Goal: Task Accomplishment & Management: Manage account settings

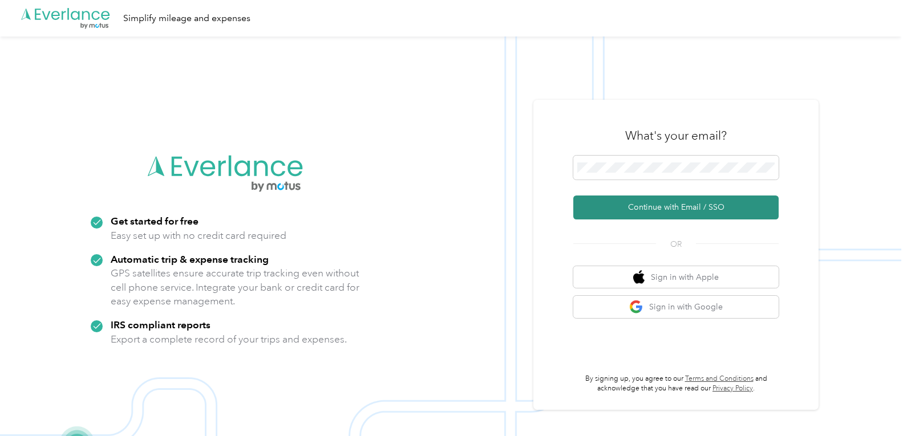
click at [673, 206] on button "Continue with Email / SSO" at bounding box center [675, 208] width 205 height 24
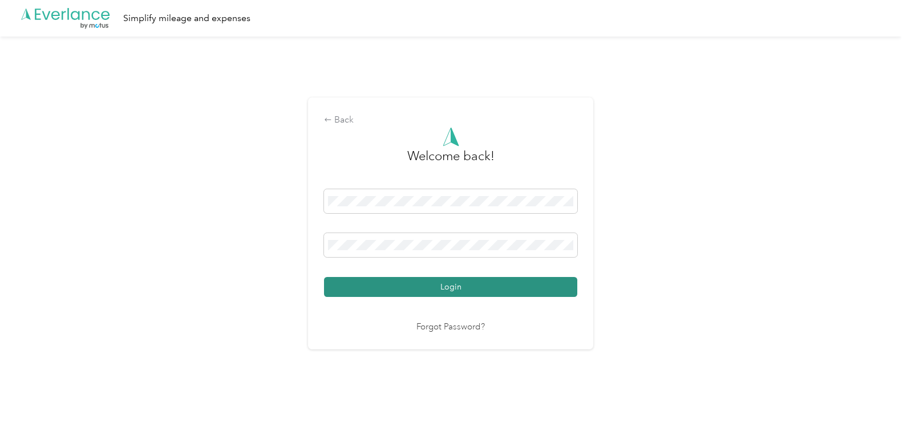
click at [461, 286] on button "Login" at bounding box center [450, 287] width 253 height 20
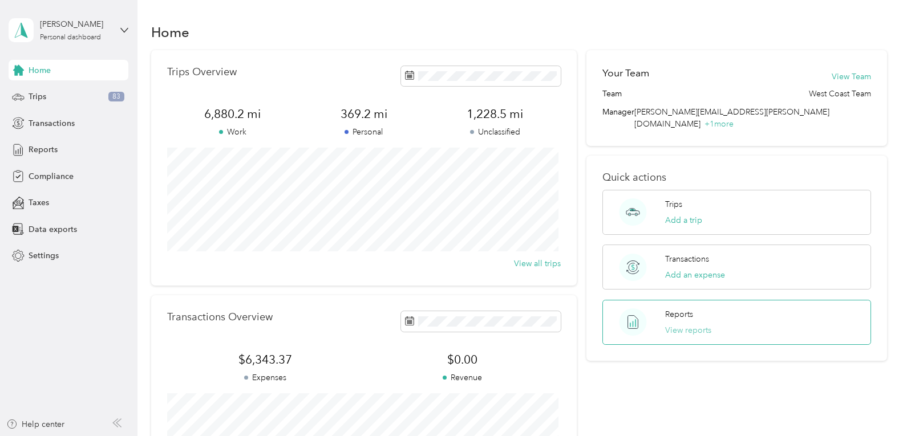
click at [684, 324] on button "View reports" at bounding box center [688, 330] width 46 height 12
click at [40, 95] on span "Trips" at bounding box center [38, 97] width 18 height 12
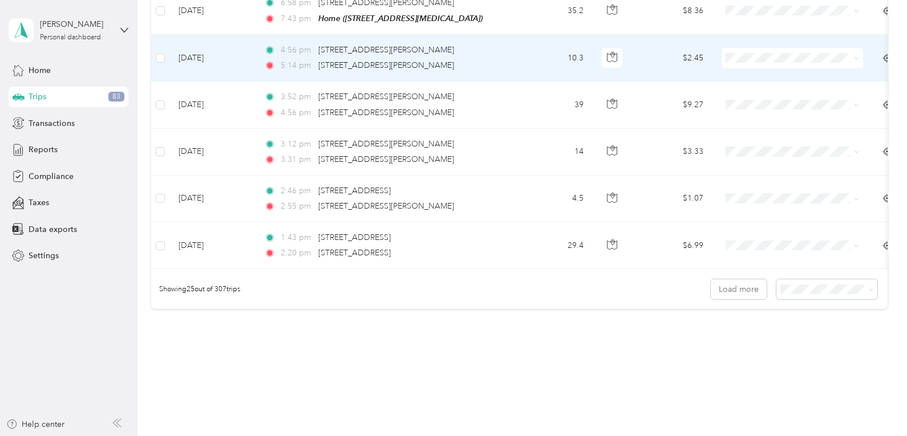
scroll to position [1103, 0]
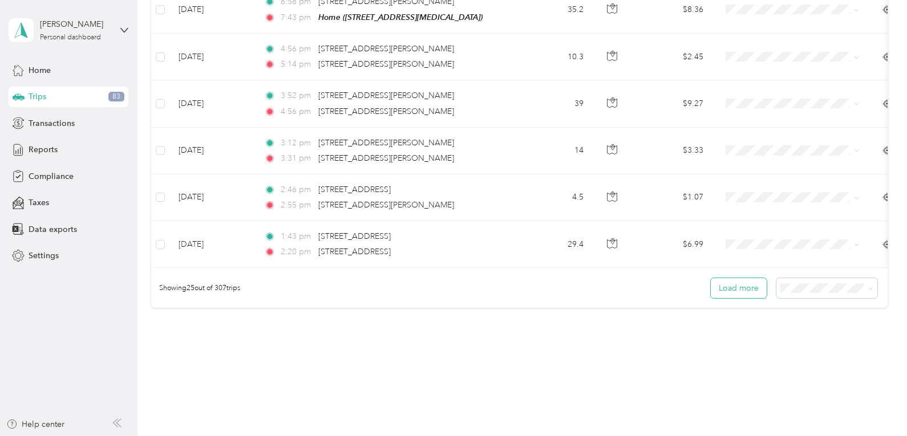
click at [726, 291] on button "Load more" at bounding box center [739, 288] width 56 height 20
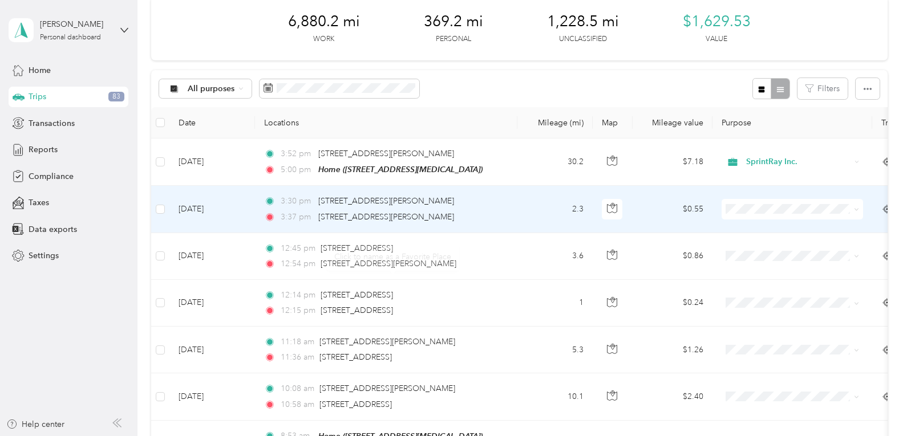
scroll to position [0, 0]
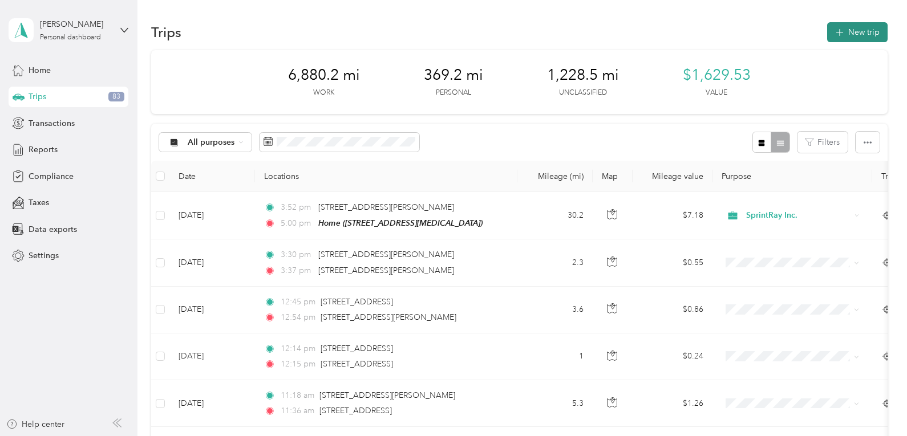
click at [850, 27] on button "New trip" at bounding box center [857, 32] width 60 height 20
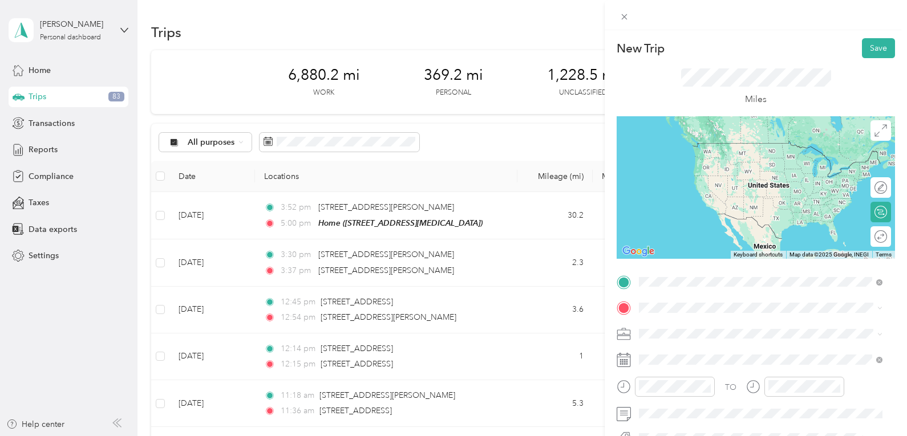
click at [703, 159] on div "Home [STREET_ADDRESS][MEDICAL_DATA]" at bounding box center [769, 160] width 218 height 36
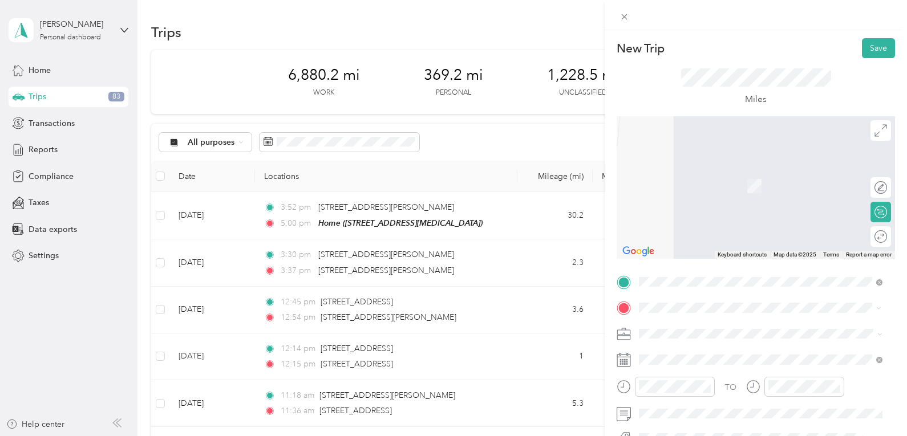
click at [703, 354] on span "[STREET_ADDRESS][US_STATE]" at bounding box center [717, 349] width 114 height 10
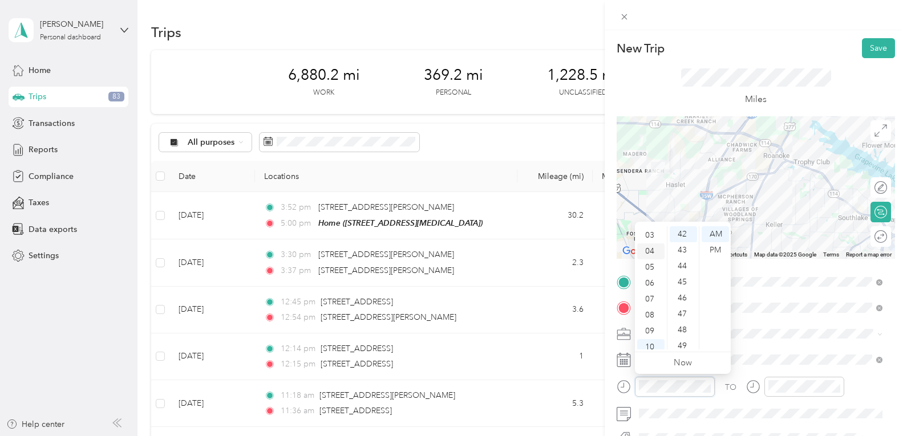
scroll to position [46, 0]
click at [649, 234] on div "03" at bounding box center [650, 236] width 27 height 16
click at [649, 234] on div "03" at bounding box center [650, 234] width 27 height 16
click at [720, 250] on div "PM" at bounding box center [714, 250] width 27 height 16
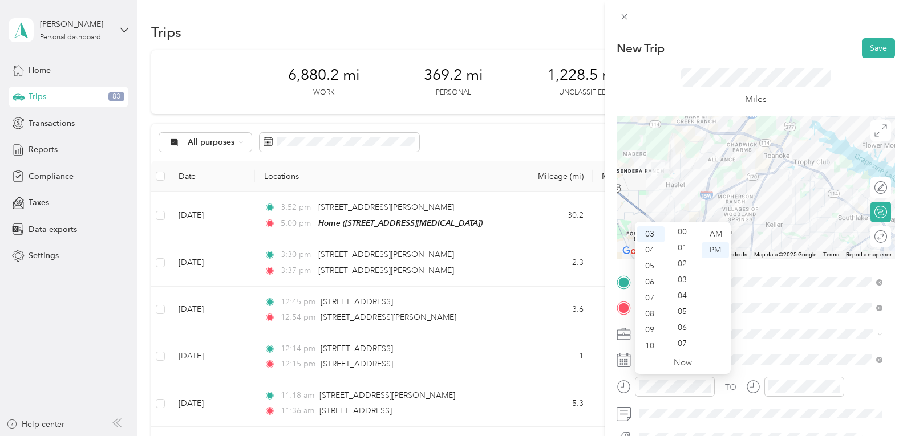
scroll to position [0, 0]
click at [678, 234] on div "00" at bounding box center [682, 234] width 27 height 16
click at [837, 321] on div "TO Add photo" at bounding box center [755, 410] width 278 height 275
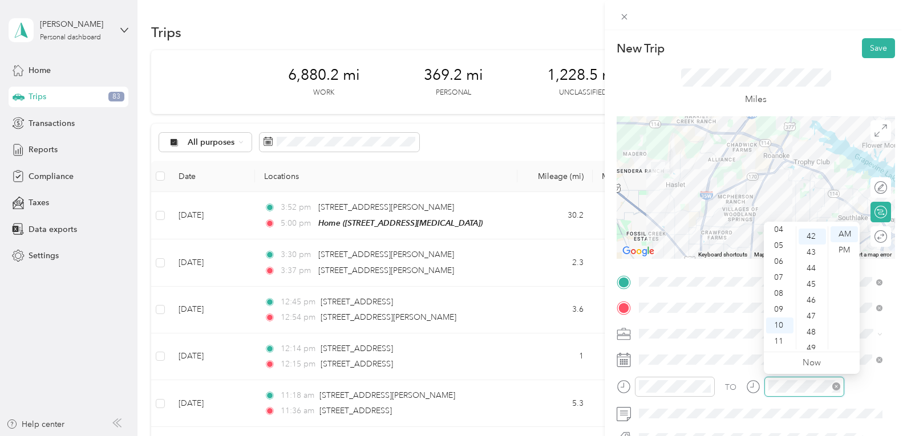
scroll to position [671, 0]
click at [778, 231] on div "04" at bounding box center [779, 230] width 27 height 16
click at [809, 232] on div "00" at bounding box center [811, 234] width 27 height 16
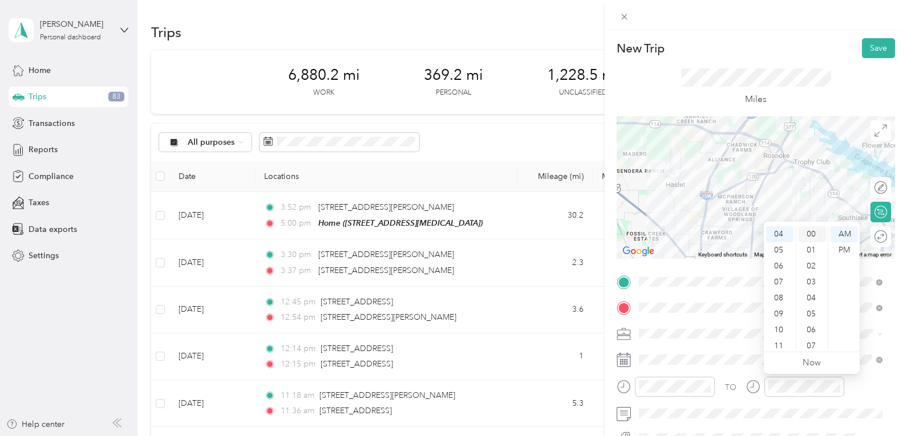
click at [809, 232] on div "00" at bounding box center [811, 234] width 27 height 16
click at [818, 236] on div "00" at bounding box center [811, 234] width 27 height 16
click at [847, 249] on div "PM" at bounding box center [843, 250] width 27 height 16
click at [843, 251] on div "PM" at bounding box center [843, 250] width 27 height 16
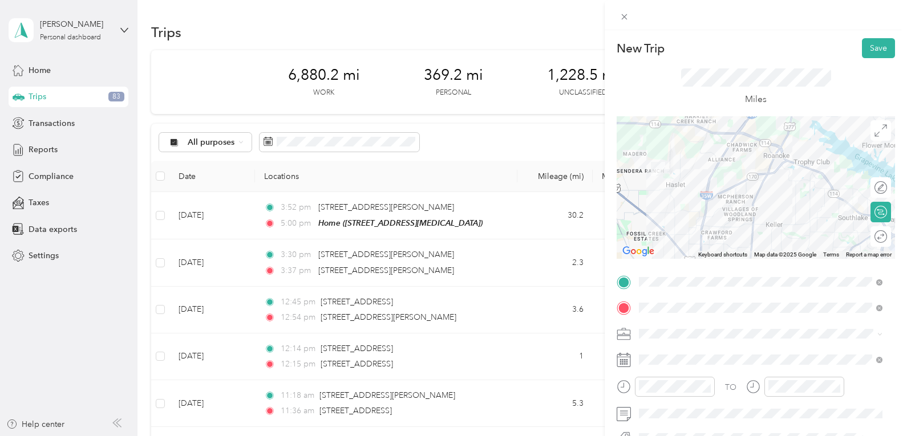
click at [826, 345] on div "TO Add photo" at bounding box center [755, 410] width 278 height 275
click at [872, 45] on button "Save" at bounding box center [878, 48] width 33 height 20
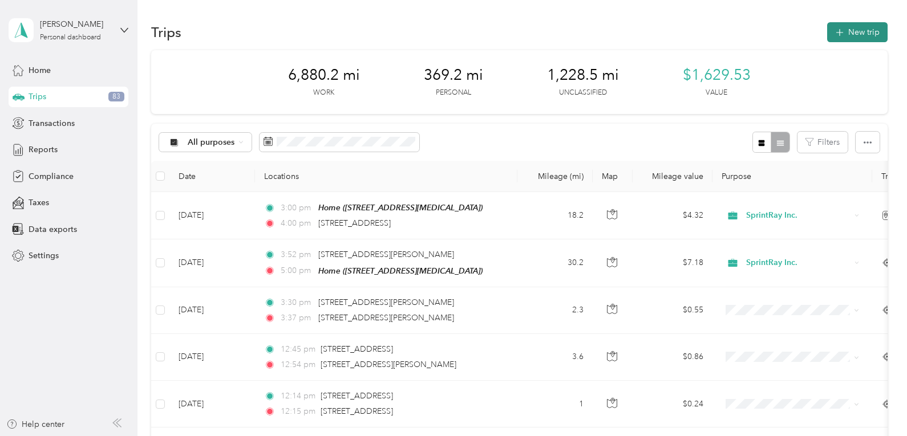
click at [846, 27] on button "New trip" at bounding box center [857, 32] width 60 height 20
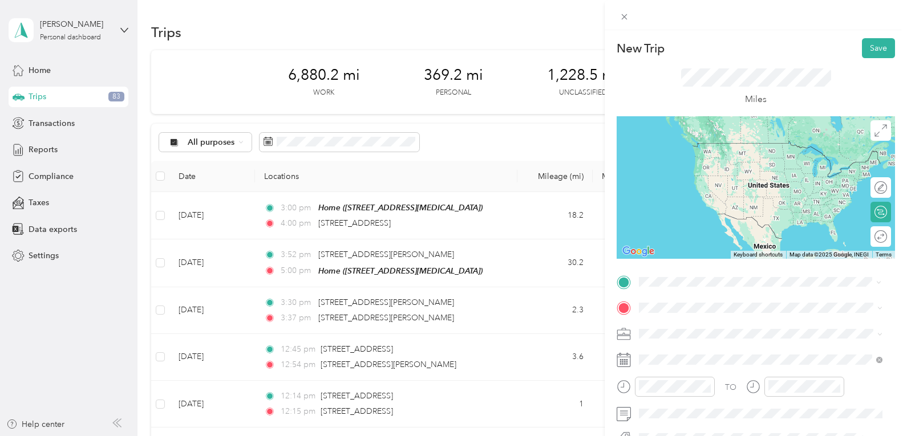
click at [715, 139] on span "[STREET_ADDRESS][US_STATE]" at bounding box center [717, 142] width 114 height 10
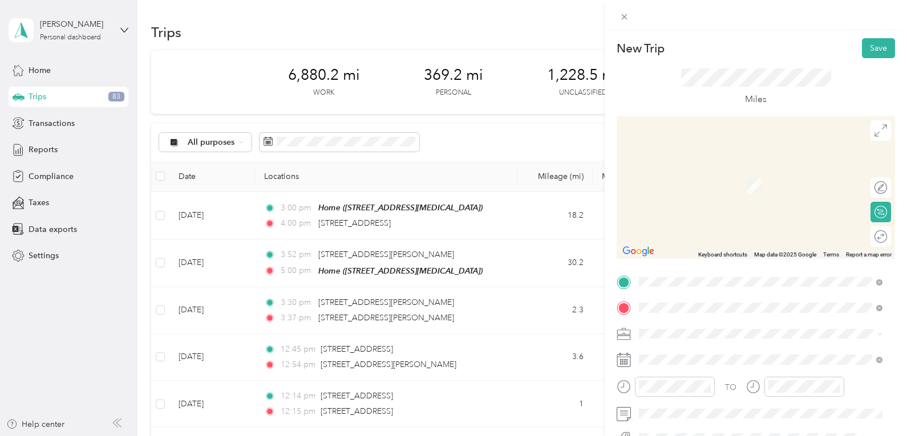
click at [715, 190] on span "[STREET_ADDRESS][MEDICAL_DATA], Fort Worth, [GEOGRAPHIC_DATA], [GEOGRAPHIC_DATA]" at bounding box center [751, 192] width 183 height 22
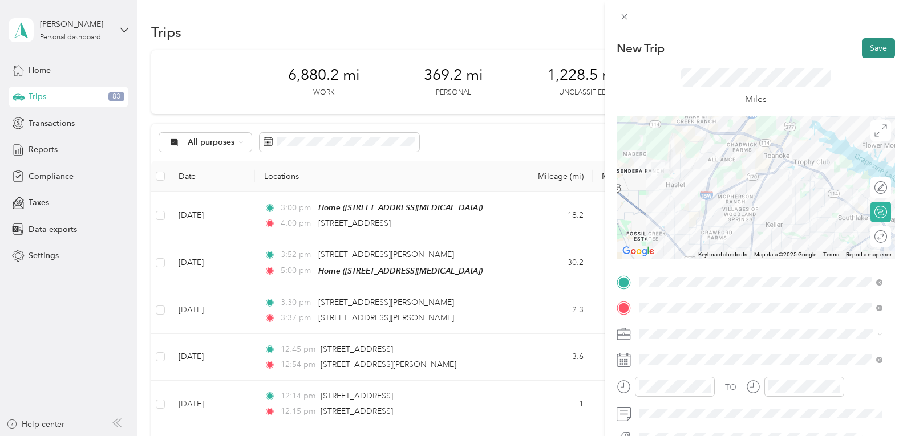
click at [872, 49] on button "Save" at bounding box center [878, 48] width 33 height 20
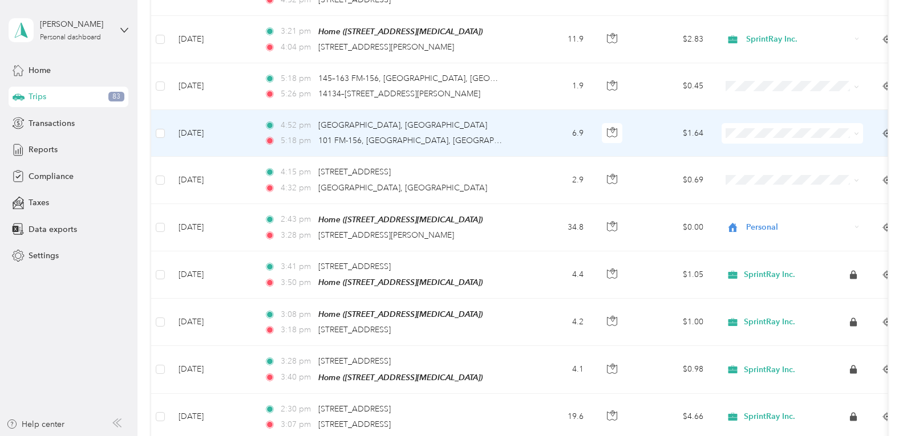
click at [764, 145] on li "SprintRay Inc." at bounding box center [791, 145] width 141 height 20
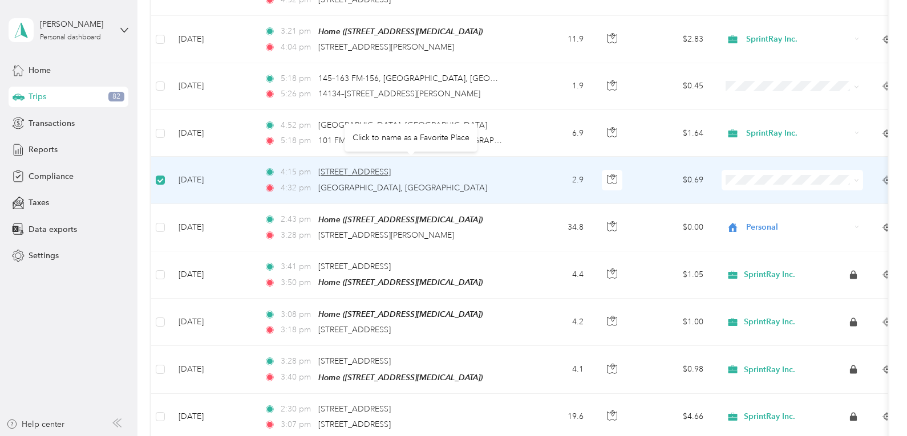
click at [391, 167] on span "[STREET_ADDRESS]" at bounding box center [354, 172] width 72 height 10
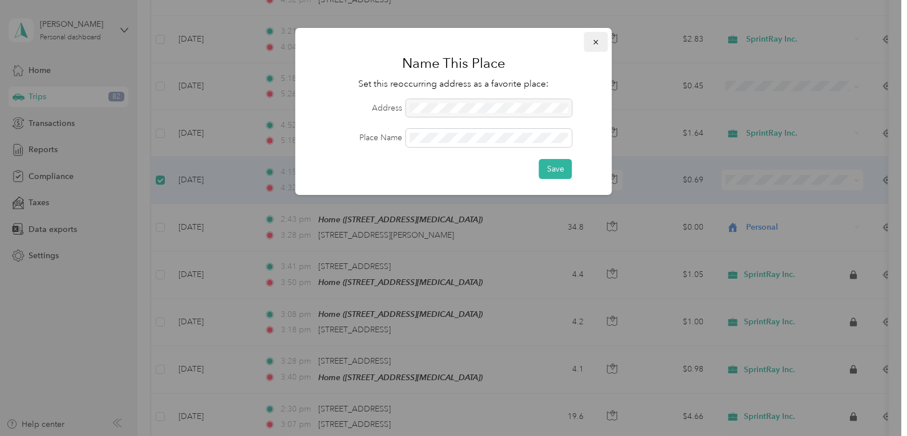
click at [596, 40] on icon "button" at bounding box center [596, 42] width 8 height 8
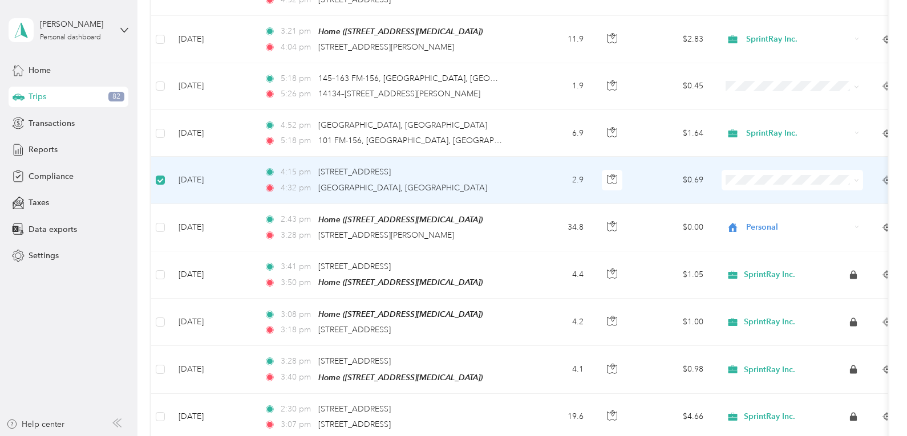
click at [270, 169] on icon at bounding box center [270, 172] width 6 height 6
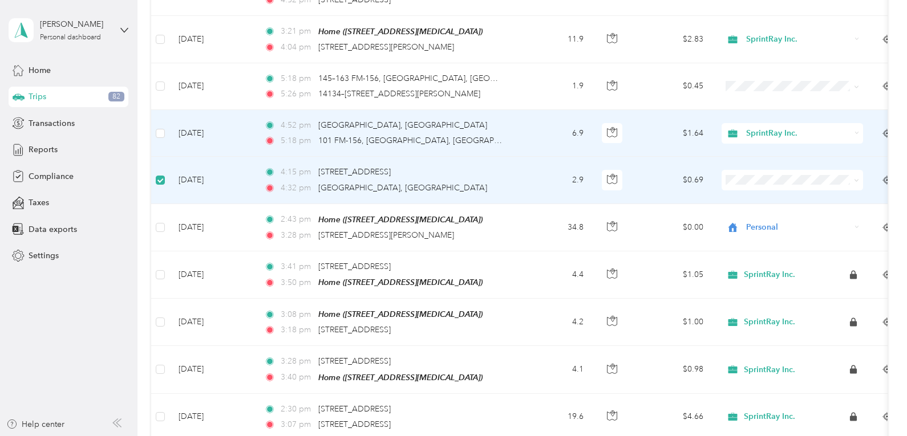
drag, startPoint x: 270, startPoint y: 163, endPoint x: 534, endPoint y: 133, distance: 266.3
click at [534, 133] on td "6.9" at bounding box center [554, 133] width 75 height 47
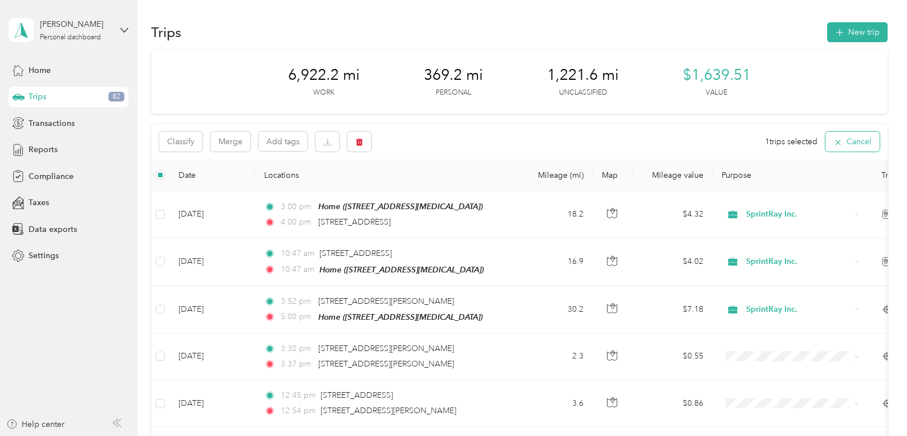
click at [854, 133] on button "Cancel" at bounding box center [852, 142] width 54 height 20
click at [867, 142] on icon "button" at bounding box center [867, 142] width 8 height 2
click at [649, 144] on div "All purposes Filters" at bounding box center [519, 142] width 736 height 37
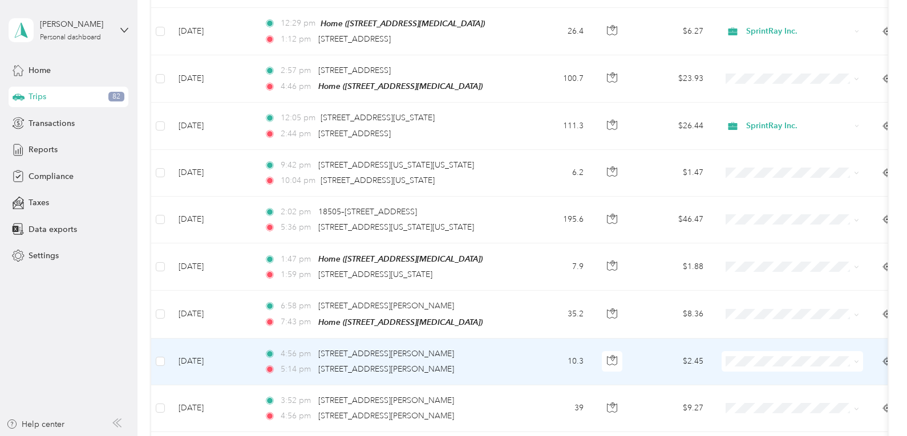
scroll to position [894, 0]
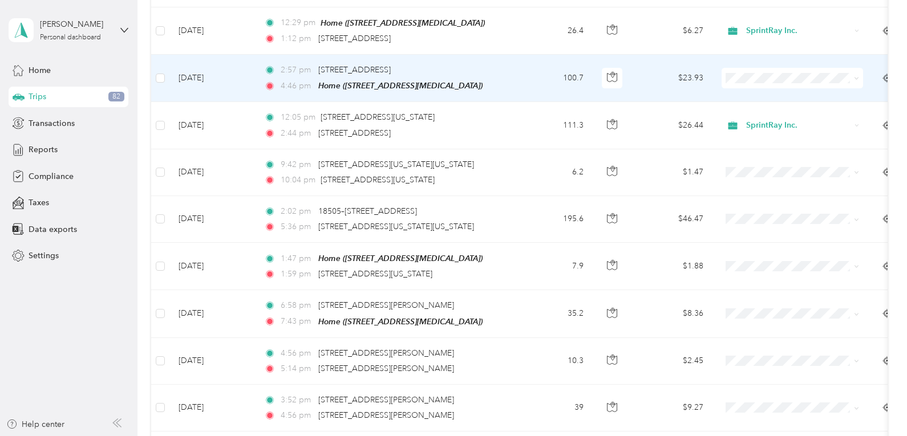
click at [762, 94] on li "SprintRay Inc." at bounding box center [791, 86] width 141 height 20
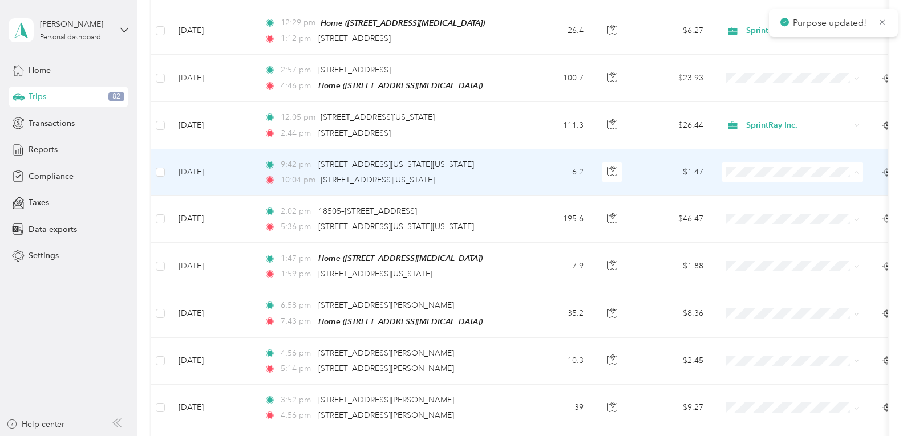
click at [758, 184] on span "SprintRay Inc." at bounding box center [802, 187] width 105 height 12
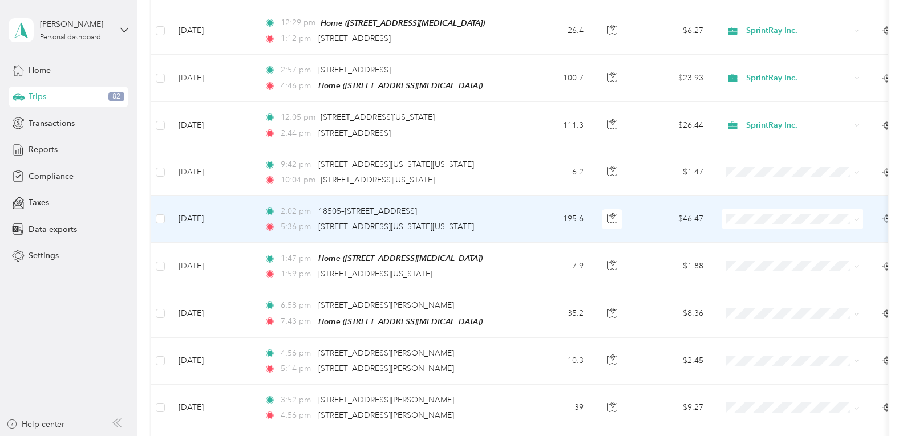
click at [768, 232] on span "SprintRay Inc." at bounding box center [802, 228] width 105 height 12
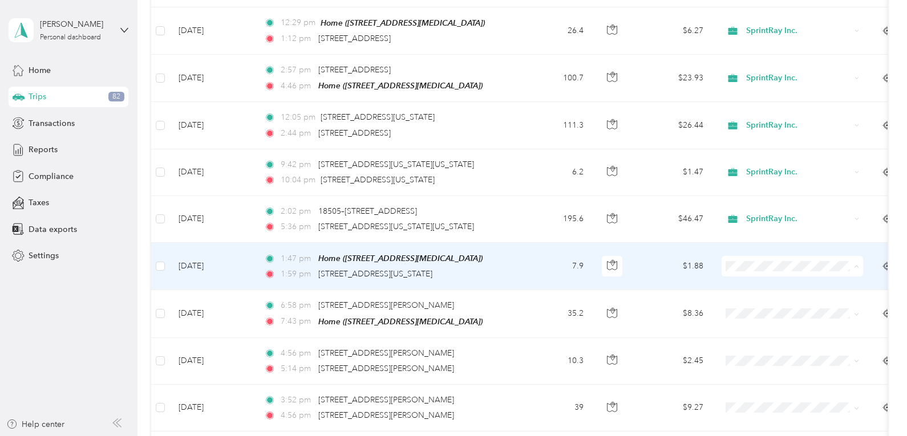
click at [769, 281] on li "SprintRay Inc." at bounding box center [791, 281] width 141 height 20
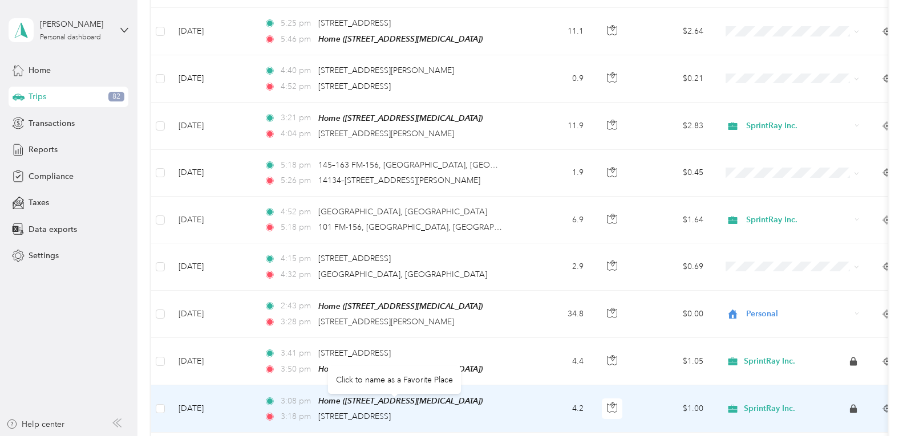
scroll to position [1505, 0]
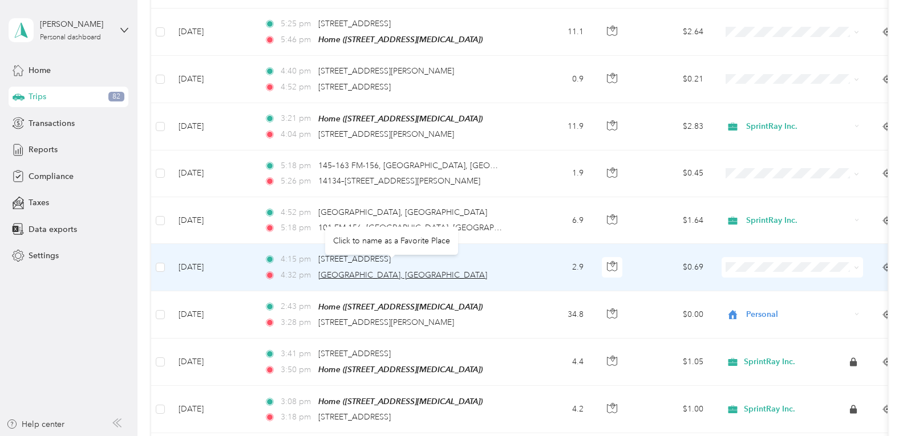
drag, startPoint x: 431, startPoint y: 265, endPoint x: 391, endPoint y: 266, distance: 40.5
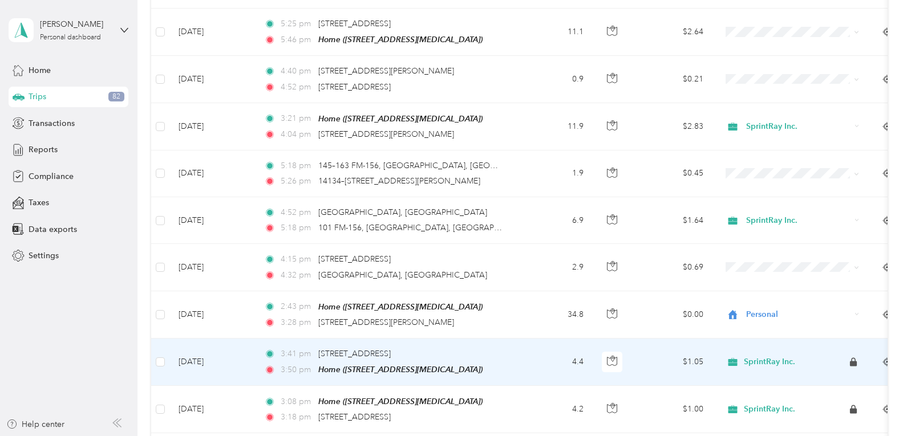
drag, startPoint x: 391, startPoint y: 266, endPoint x: 532, endPoint y: 339, distance: 158.9
click at [532, 339] on td "4.4" at bounding box center [554, 362] width 75 height 47
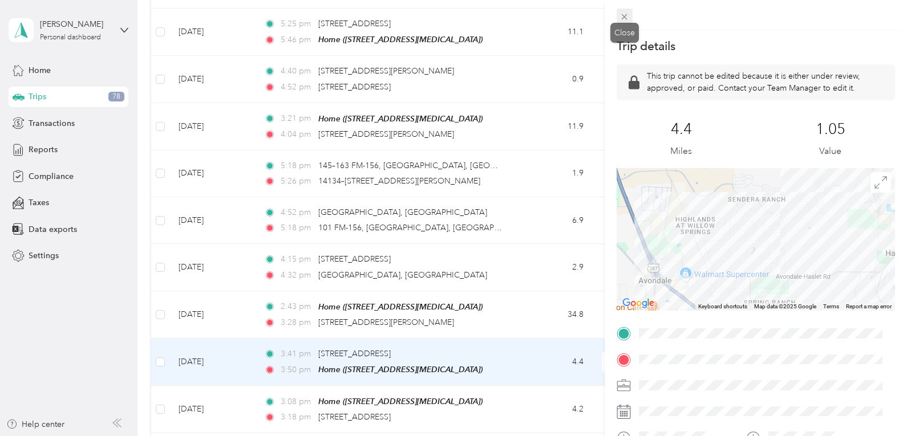
click at [624, 14] on icon at bounding box center [624, 17] width 10 height 10
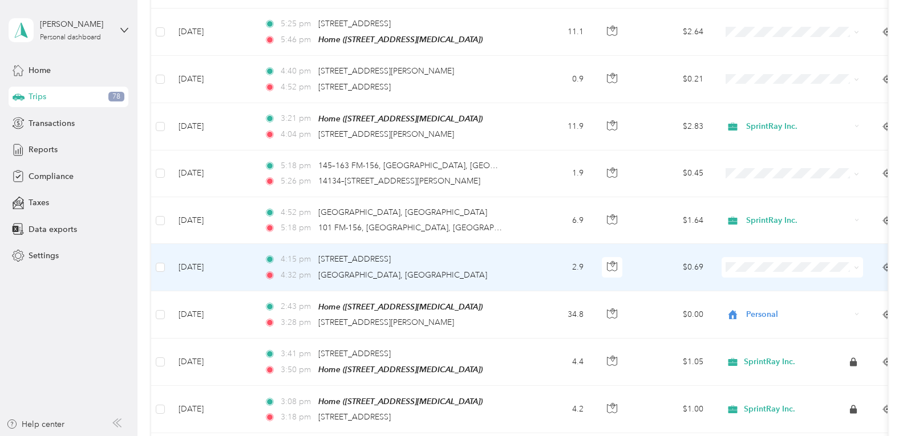
click at [760, 299] on li "Personal" at bounding box center [791, 293] width 141 height 20
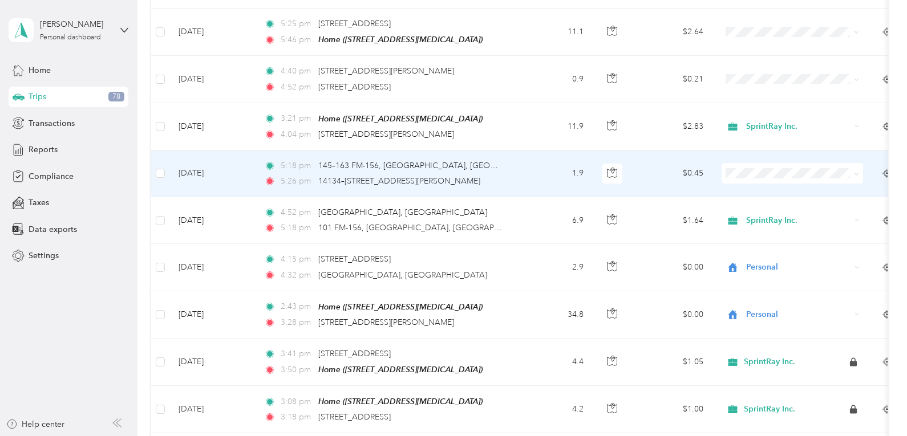
click at [758, 205] on li "Personal" at bounding box center [791, 199] width 141 height 20
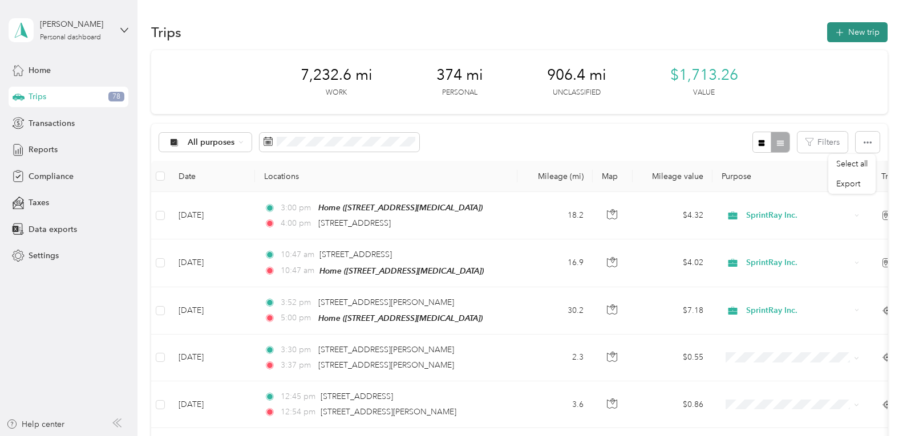
click at [850, 29] on button "New trip" at bounding box center [857, 32] width 60 height 20
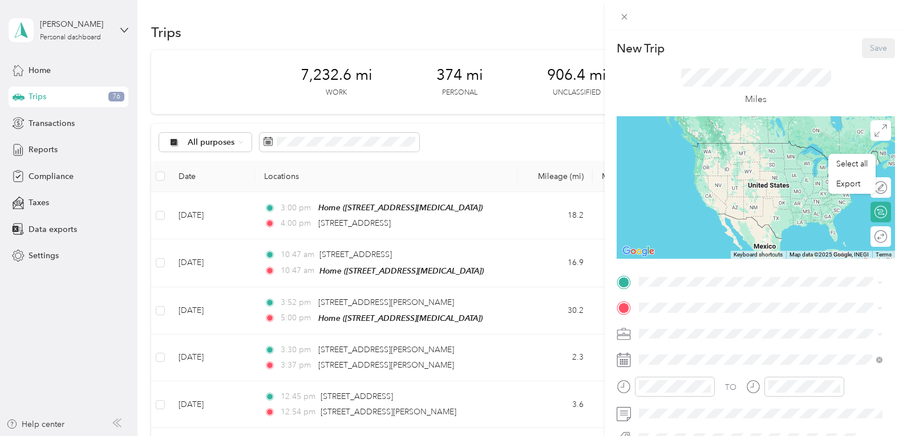
click at [679, 250] on div "Home [STREET_ADDRESS][MEDICAL_DATA]" at bounding box center [769, 252] width 218 height 36
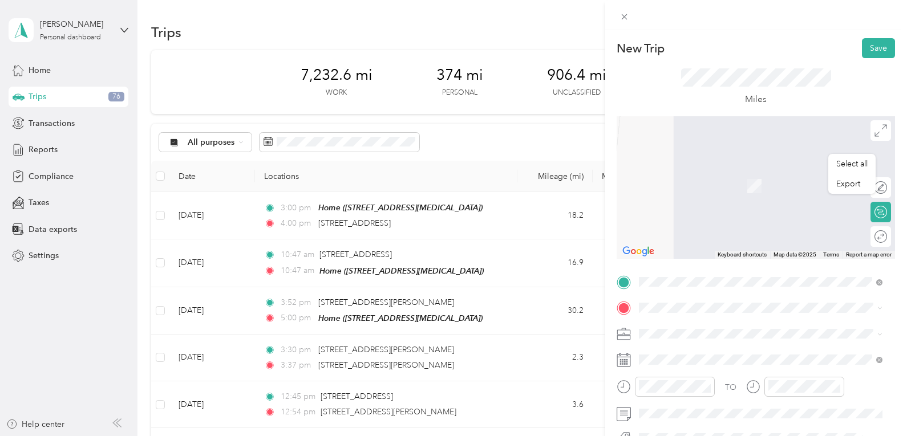
click at [708, 348] on span "[STREET_ADDRESS][US_STATE]" at bounding box center [717, 343] width 114 height 10
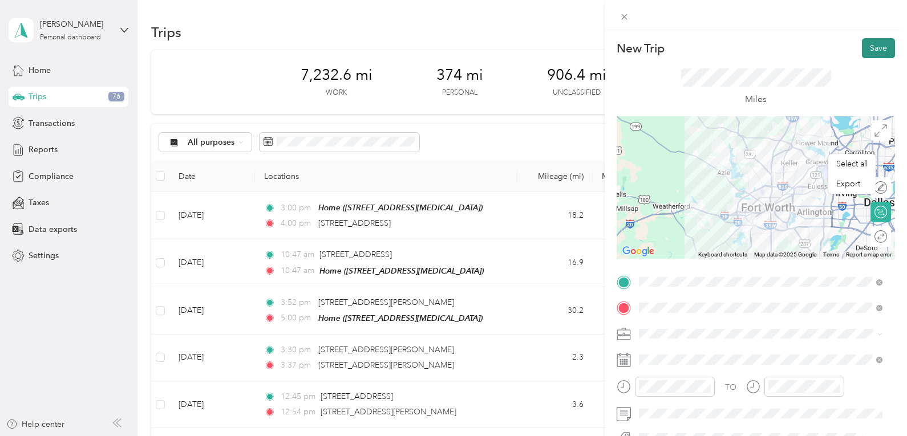
click at [869, 49] on button "Save" at bounding box center [878, 48] width 33 height 20
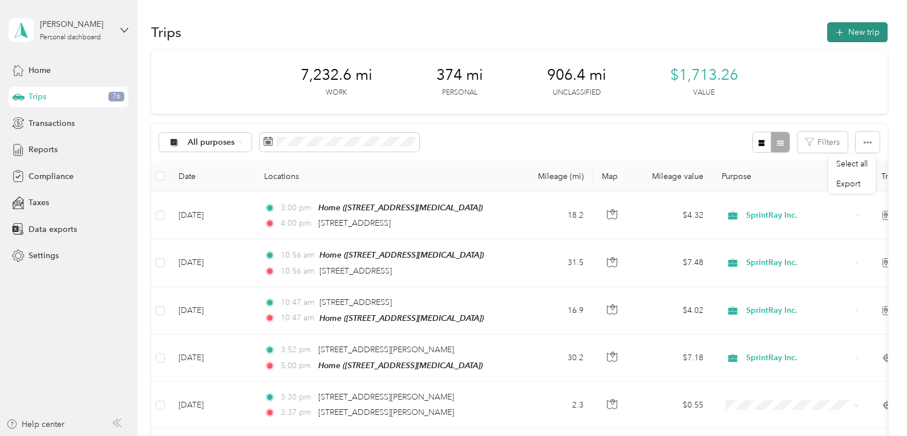
click at [853, 29] on button "New trip" at bounding box center [857, 32] width 60 height 20
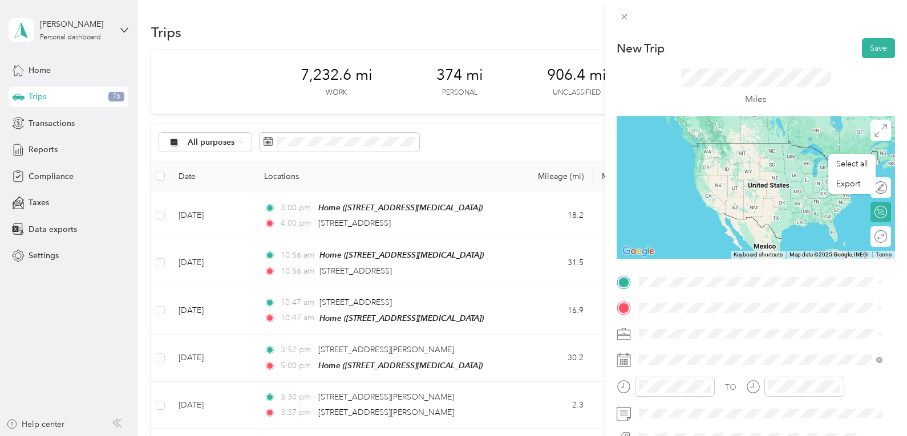
click at [701, 323] on span "[STREET_ADDRESS][US_STATE]" at bounding box center [717, 323] width 114 height 10
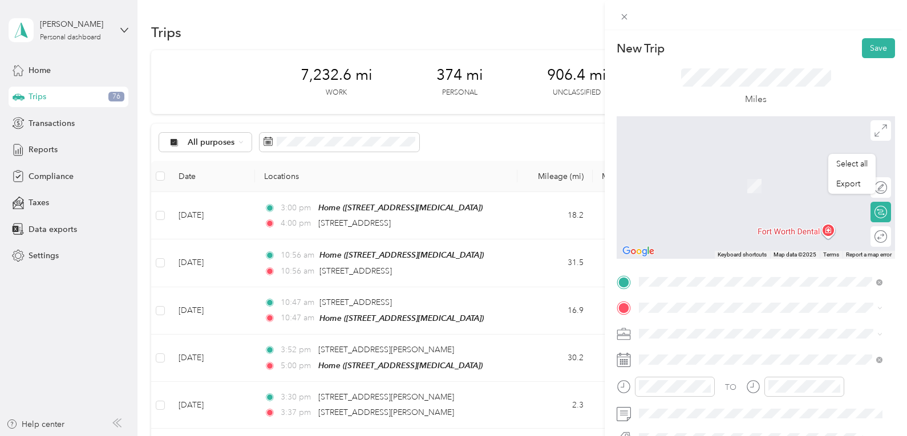
click at [696, 179] on div "Home [STREET_ADDRESS][MEDICAL_DATA]" at bounding box center [769, 180] width 218 height 36
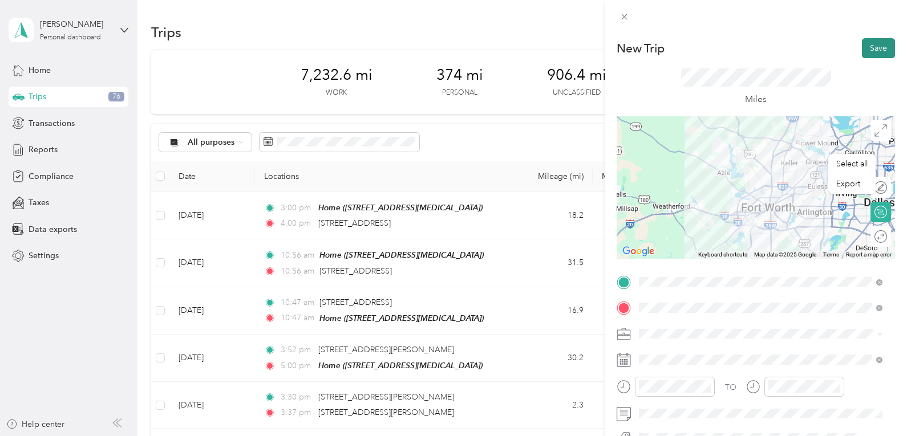
click at [862, 43] on button "Save" at bounding box center [878, 48] width 33 height 20
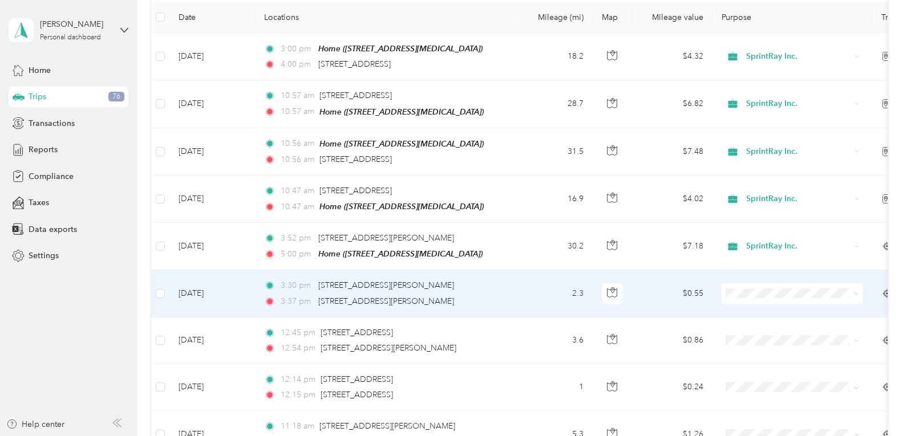
scroll to position [159, 0]
click at [762, 312] on li "SprintRay Inc." at bounding box center [791, 312] width 141 height 20
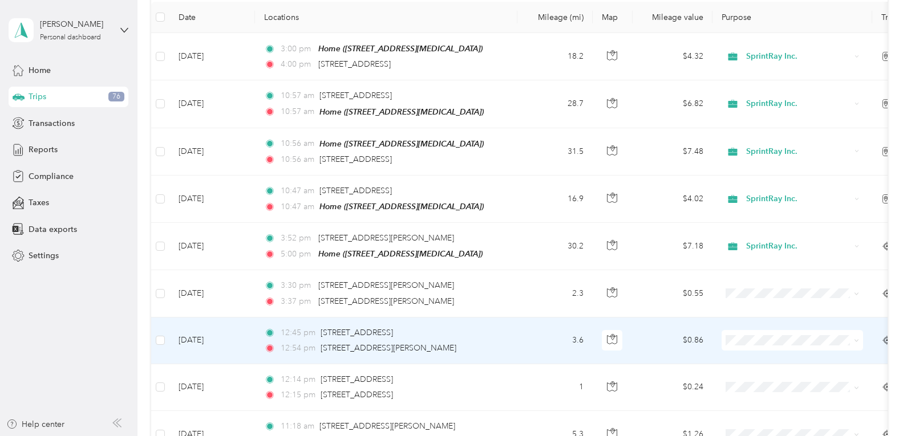
click at [771, 358] on span "SprintRay Inc." at bounding box center [802, 358] width 105 height 12
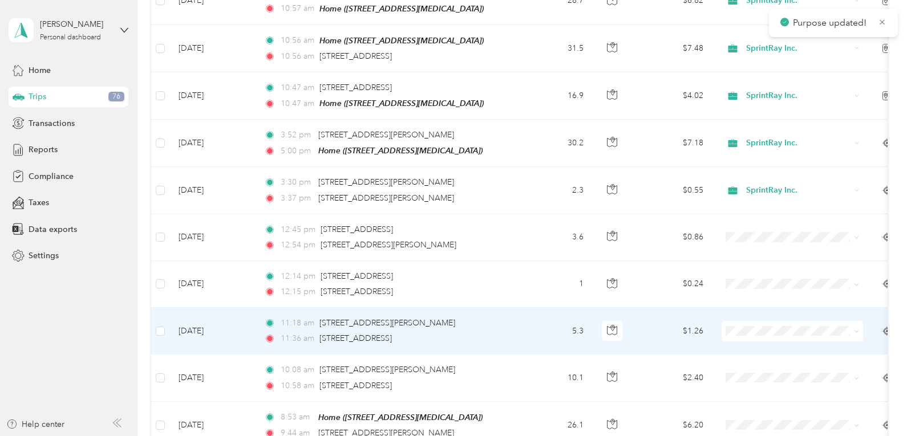
scroll to position [271, 0]
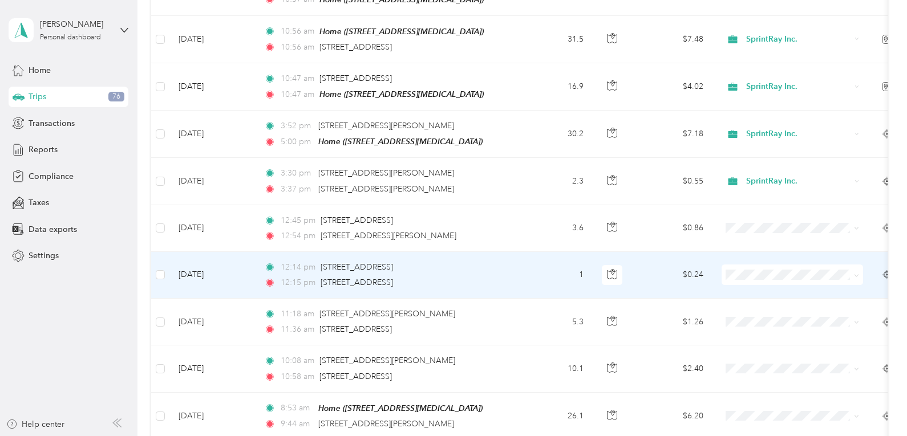
click at [765, 297] on li "SprintRay Inc." at bounding box center [791, 292] width 141 height 20
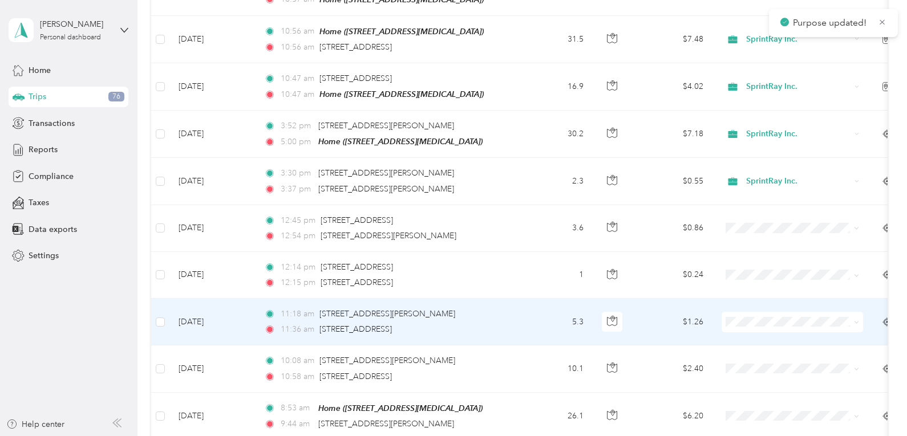
click at [771, 337] on span "SprintRay Inc." at bounding box center [802, 336] width 105 height 12
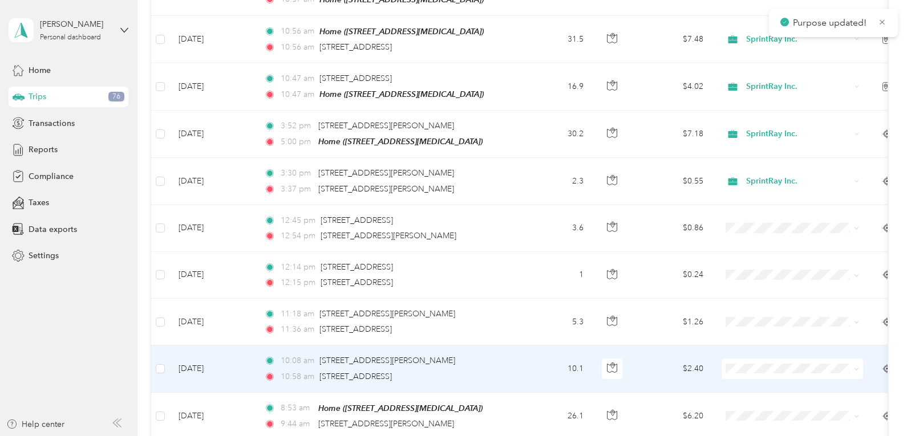
click at [763, 388] on li "SprintRay Inc." at bounding box center [791, 388] width 141 height 20
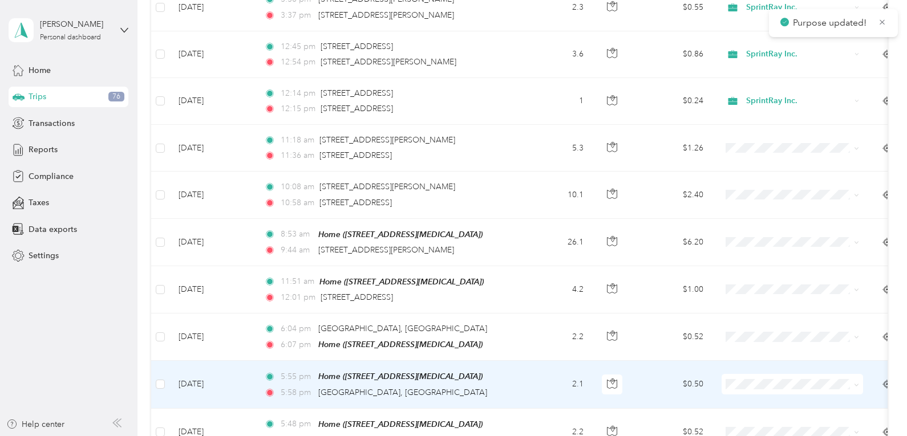
scroll to position [453, 0]
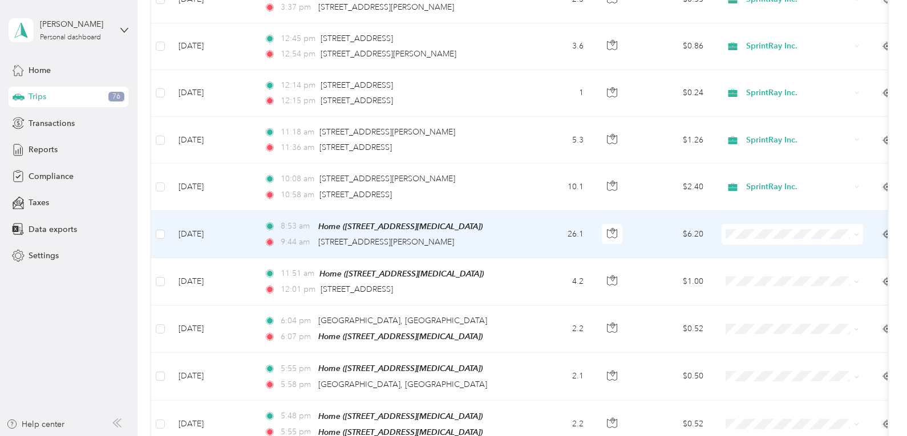
click at [770, 253] on li "SprintRay Inc." at bounding box center [791, 246] width 141 height 20
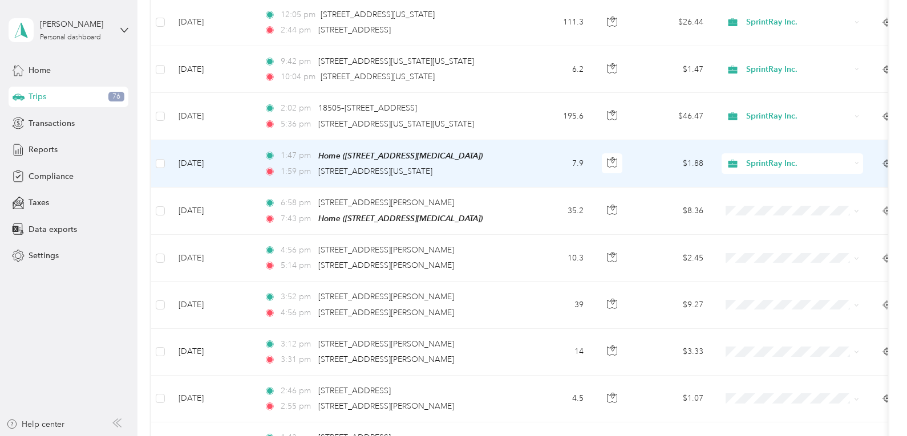
scroll to position [1093, 0]
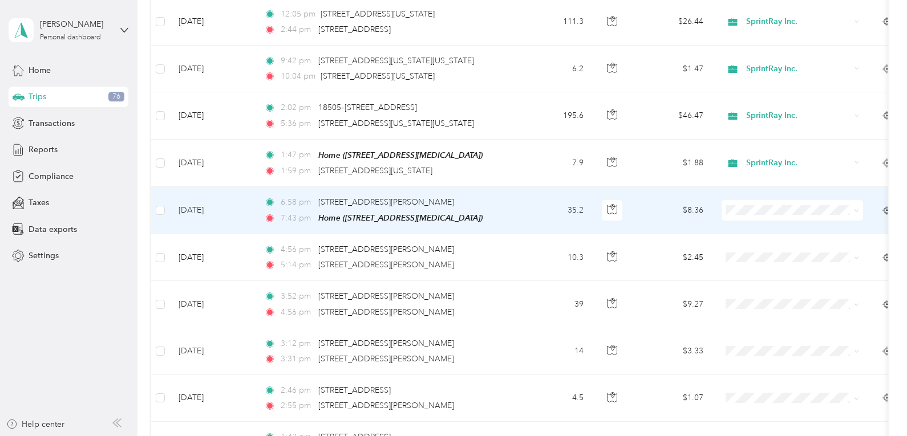
click at [780, 225] on li "SprintRay Inc." at bounding box center [791, 218] width 141 height 20
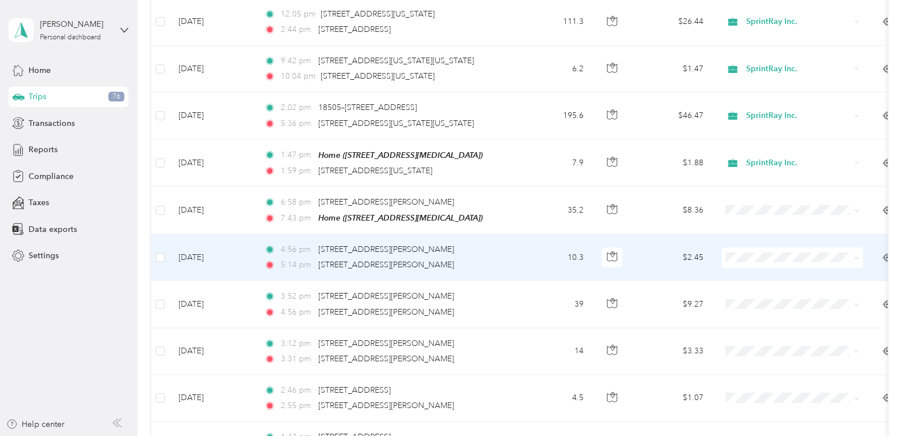
click at [766, 274] on ol "SprintRay Inc. Personal" at bounding box center [791, 278] width 141 height 40
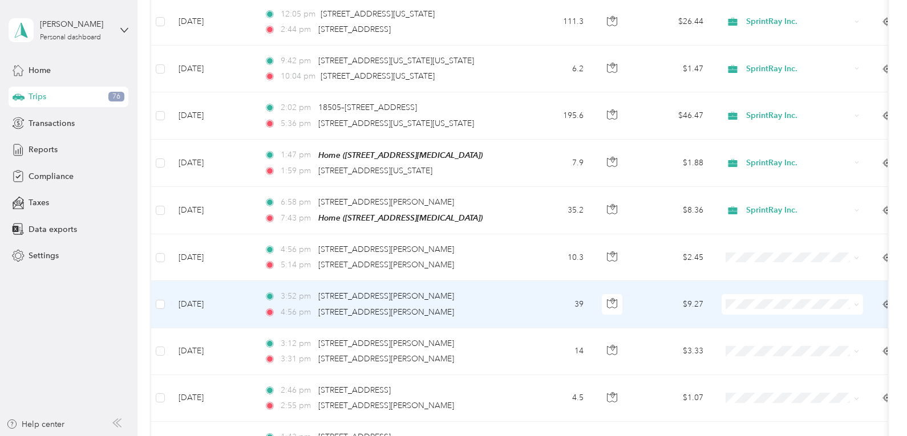
click at [762, 316] on span "SprintRay Inc." at bounding box center [802, 311] width 105 height 12
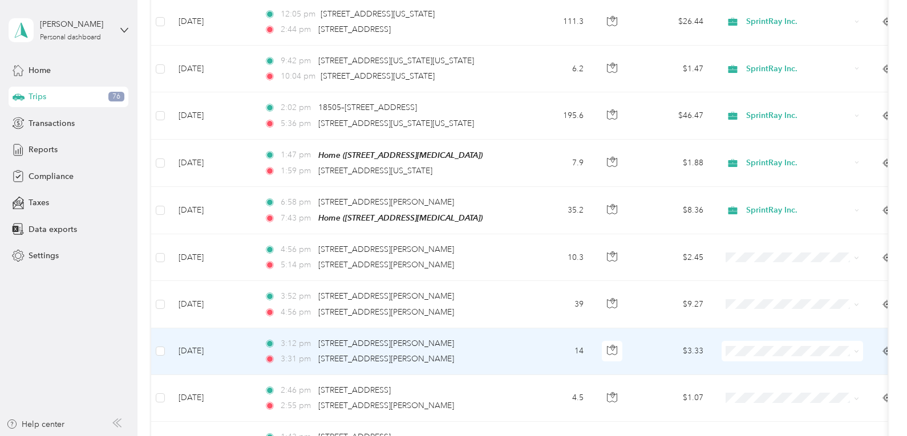
click at [759, 363] on span "SprintRay Inc." at bounding box center [802, 357] width 105 height 12
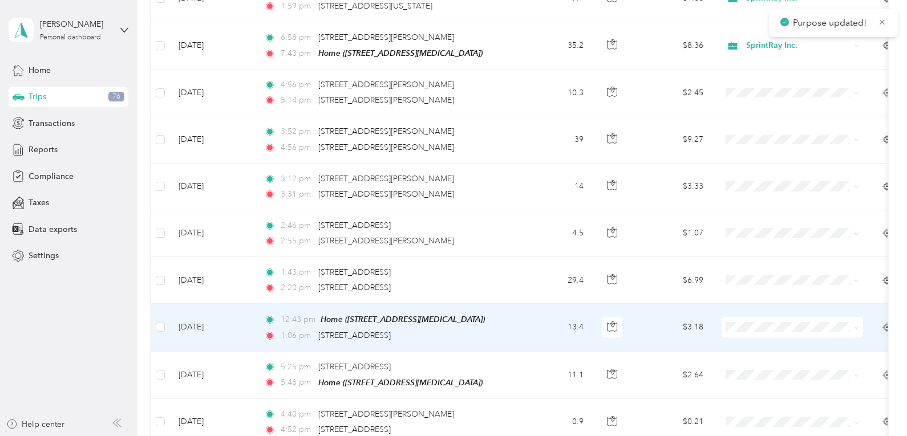
scroll to position [1259, 0]
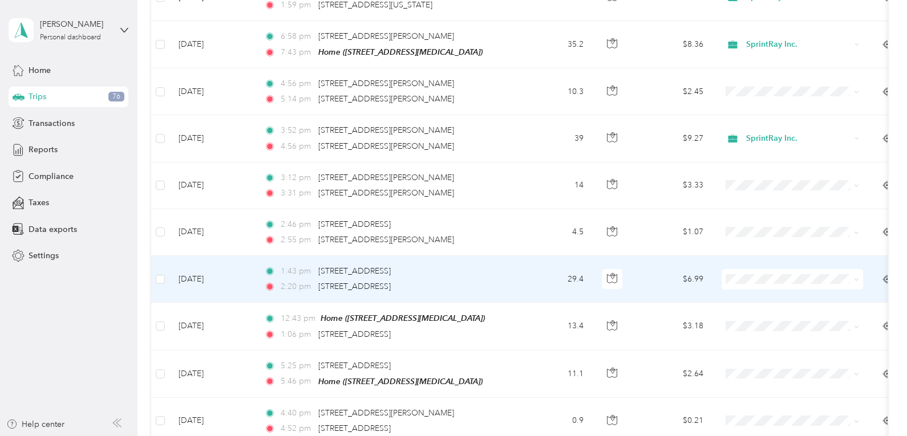
click at [762, 290] on span "SprintRay Inc." at bounding box center [802, 291] width 105 height 12
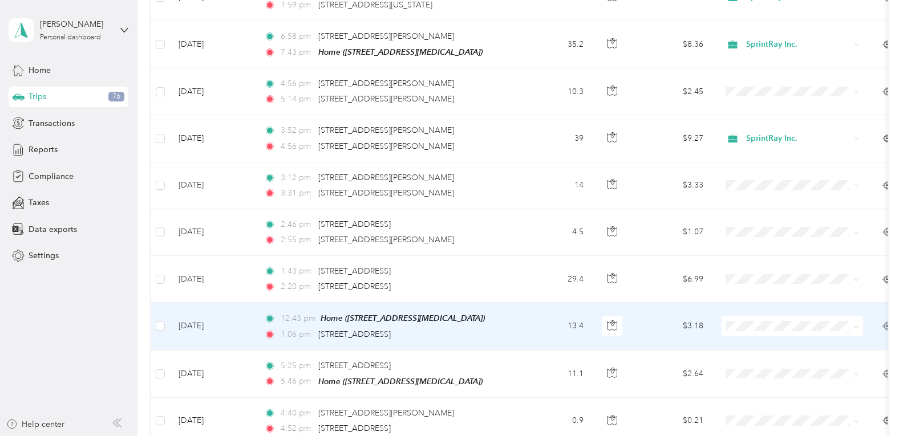
click at [764, 335] on span "SprintRay Inc." at bounding box center [802, 338] width 105 height 12
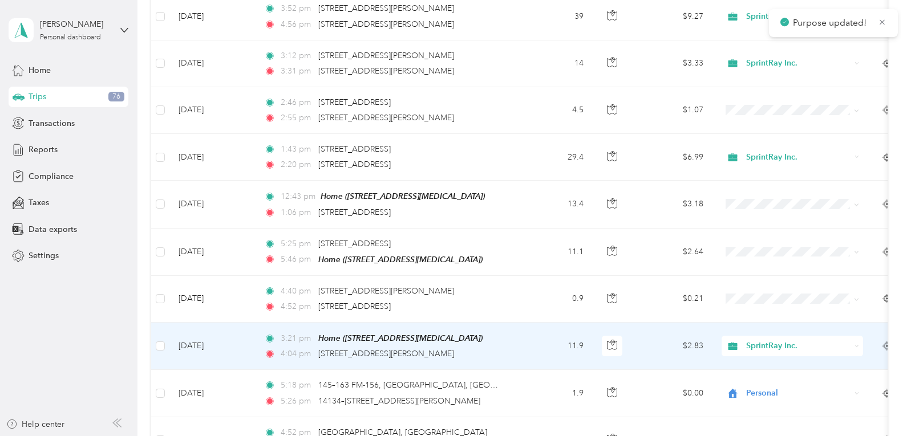
scroll to position [1382, 0]
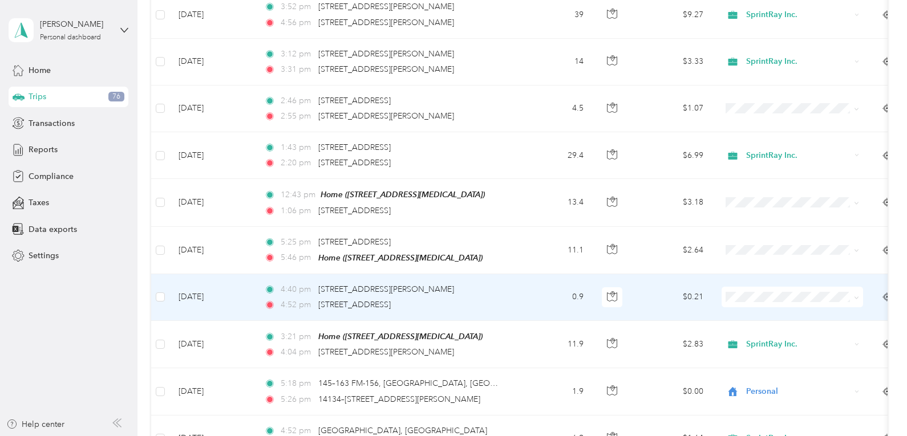
click at [764, 308] on span "SprintRay Inc." at bounding box center [802, 302] width 105 height 12
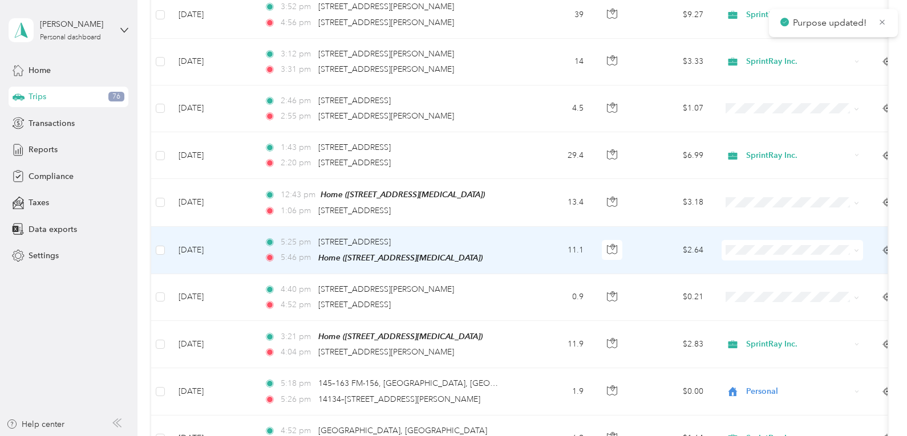
click at [769, 261] on span "SprintRay Inc." at bounding box center [802, 257] width 105 height 12
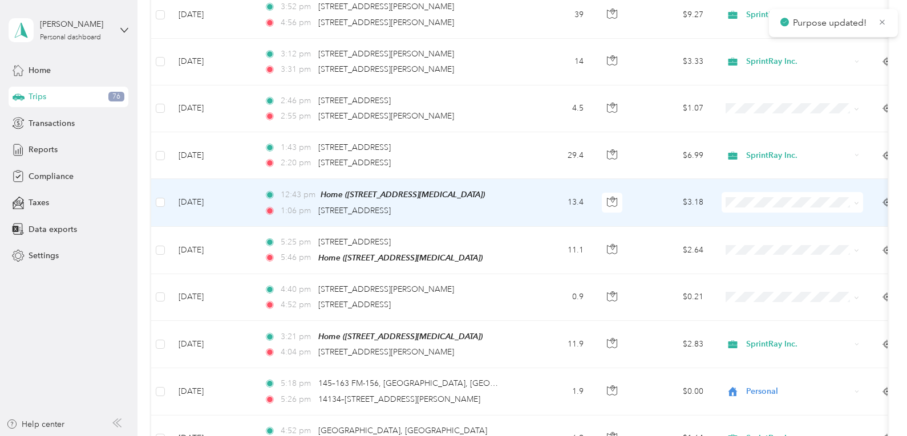
click at [758, 211] on span "SprintRay Inc." at bounding box center [802, 213] width 105 height 12
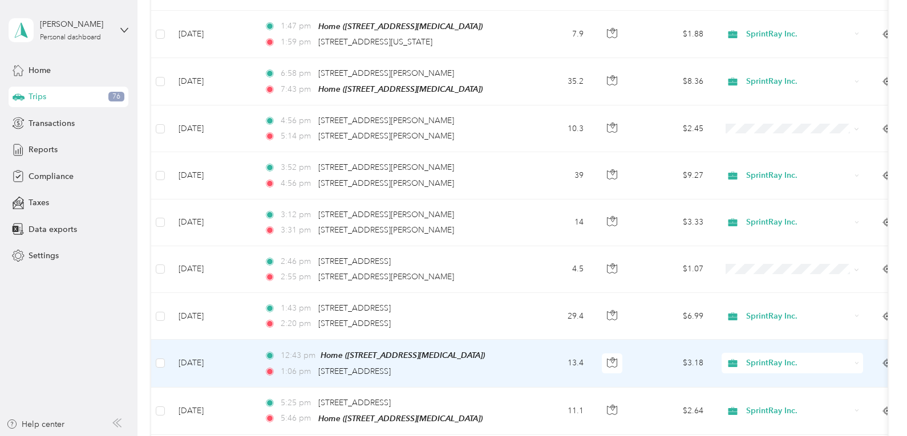
scroll to position [1221, 0]
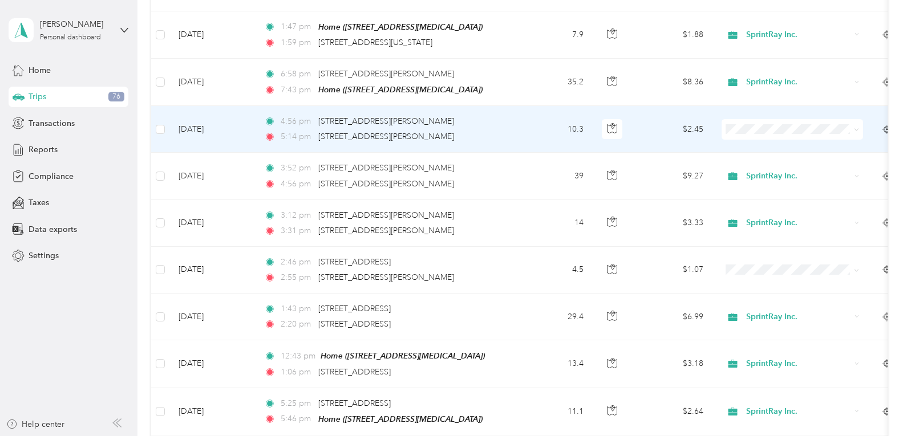
click at [765, 142] on li "SprintRay Inc." at bounding box center [791, 138] width 141 height 20
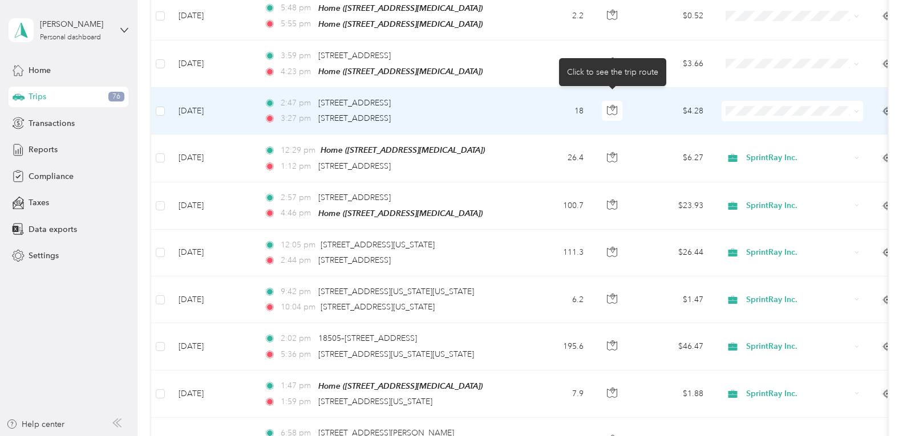
scroll to position [850, 0]
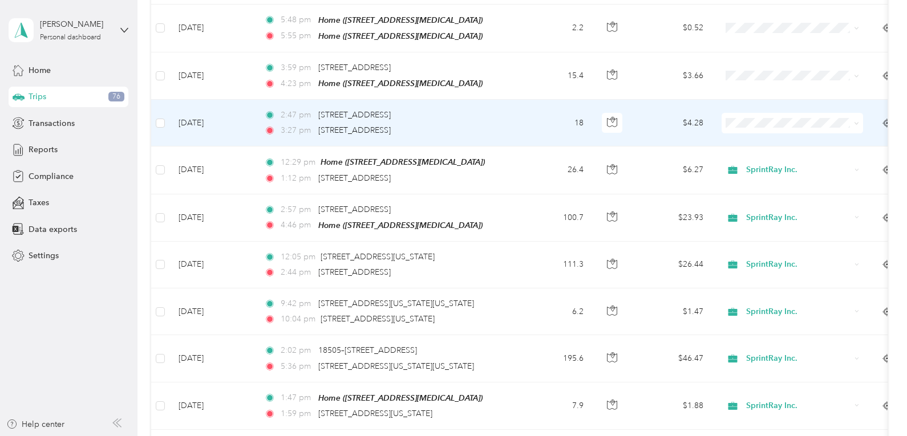
click at [765, 138] on li "SprintRay Inc." at bounding box center [791, 138] width 141 height 20
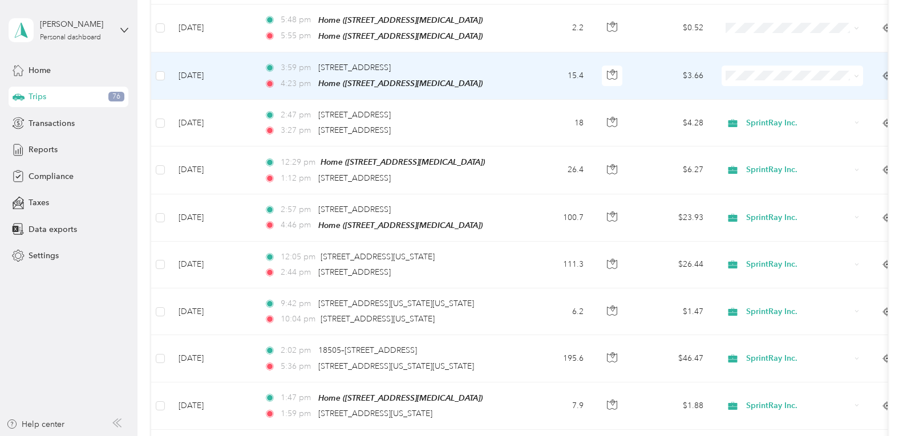
click at [764, 92] on li "SprintRay Inc." at bounding box center [791, 85] width 141 height 20
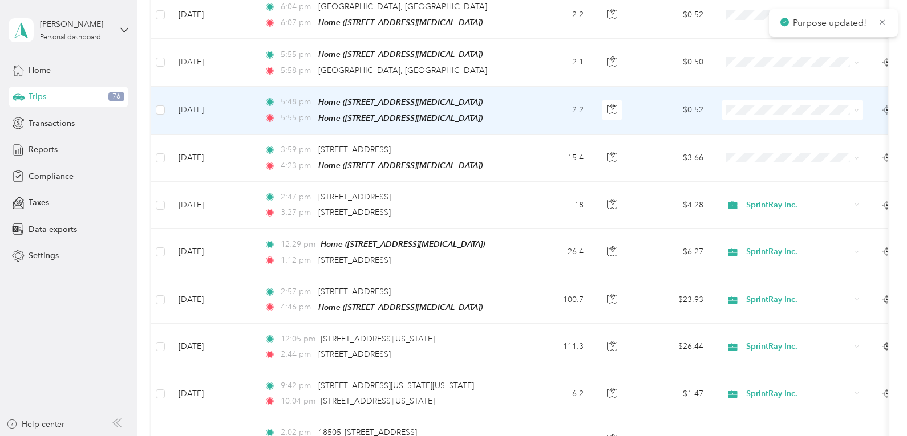
scroll to position [767, 0]
click at [765, 127] on li "SprintRay Inc." at bounding box center [791, 121] width 141 height 20
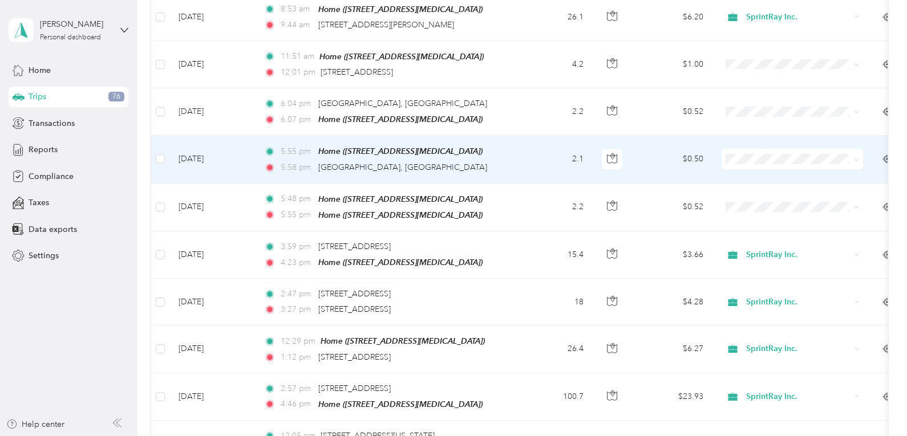
scroll to position [670, 0]
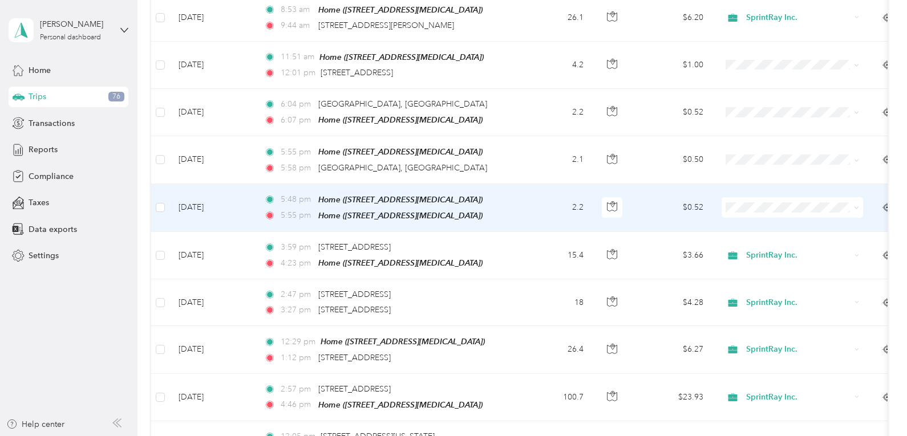
click at [761, 223] on span "SprintRay Inc." at bounding box center [802, 217] width 105 height 12
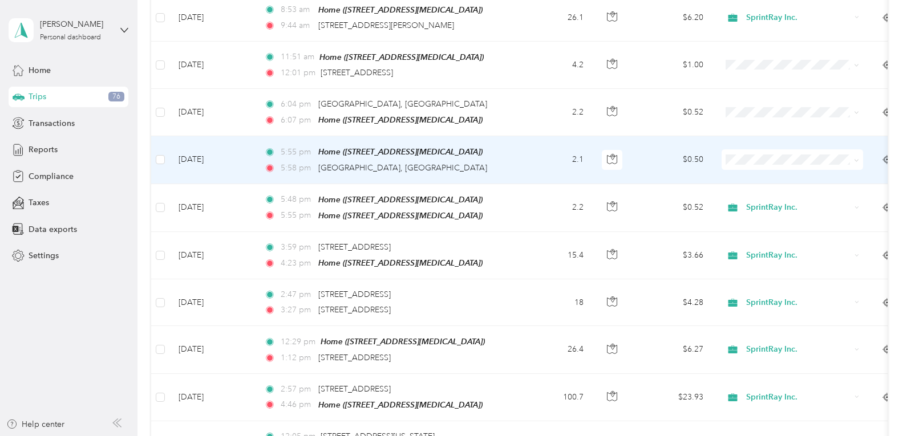
click at [761, 196] on span "Personal" at bounding box center [802, 190] width 105 height 12
click at [754, 153] on span "Personal" at bounding box center [798, 159] width 104 height 13
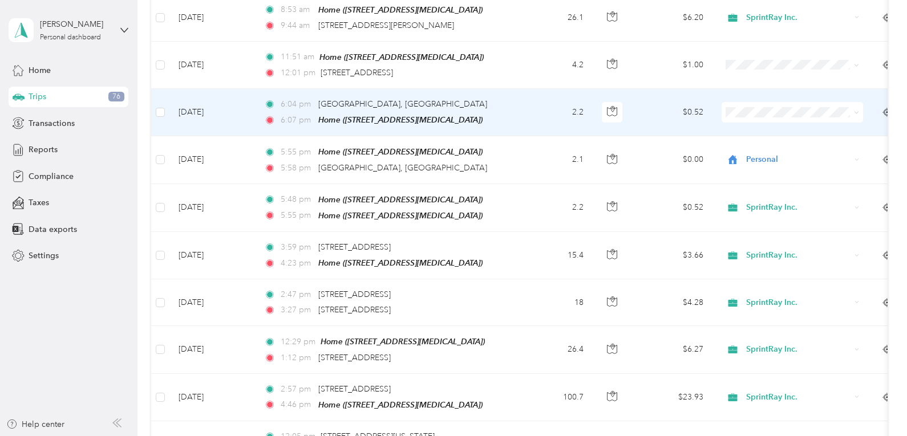
click at [760, 128] on span "SprintRay Inc." at bounding box center [802, 123] width 105 height 12
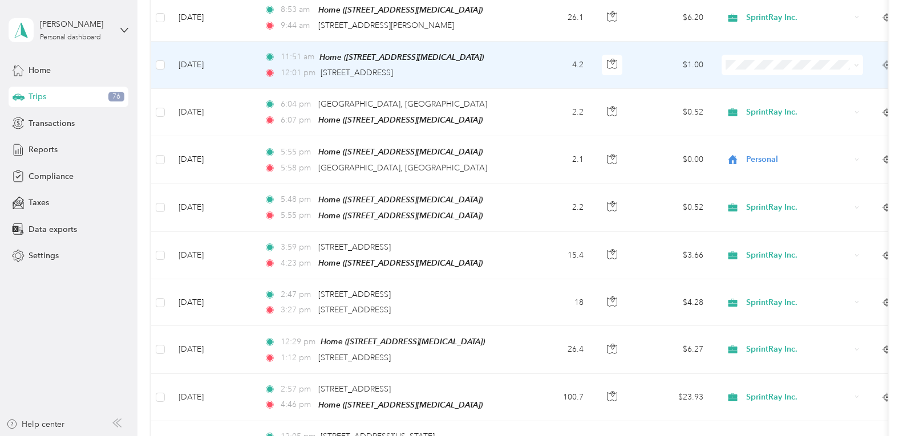
click at [764, 103] on li "Personal" at bounding box center [791, 101] width 141 height 20
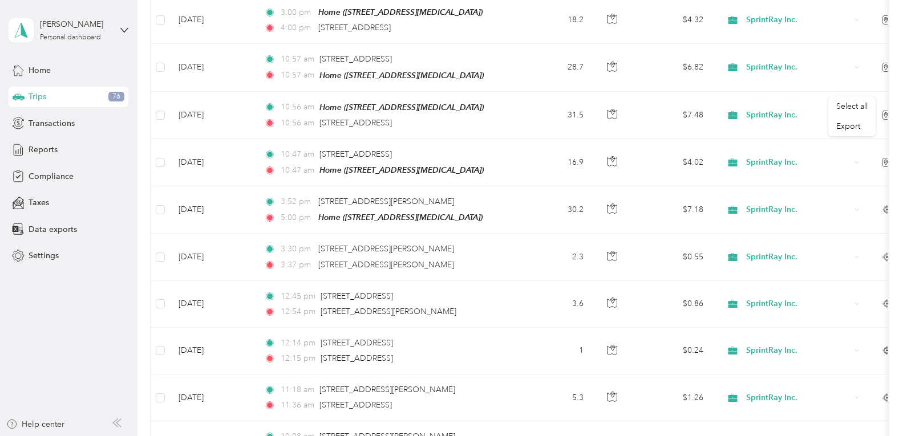
scroll to position [0, 0]
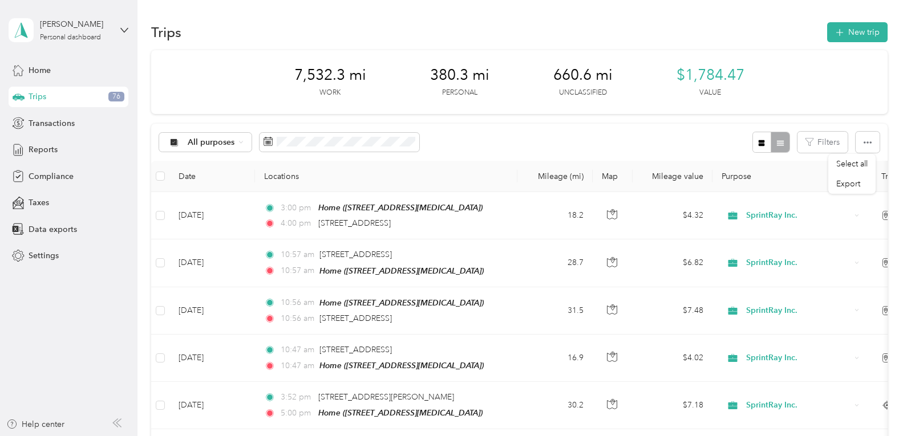
click at [490, 125] on div "All purposes Filters" at bounding box center [519, 142] width 736 height 37
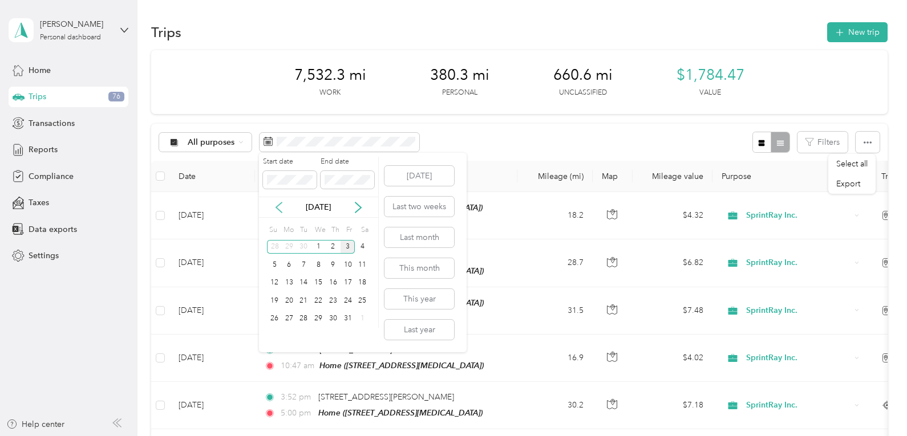
click at [278, 207] on icon at bounding box center [278, 207] width 11 height 11
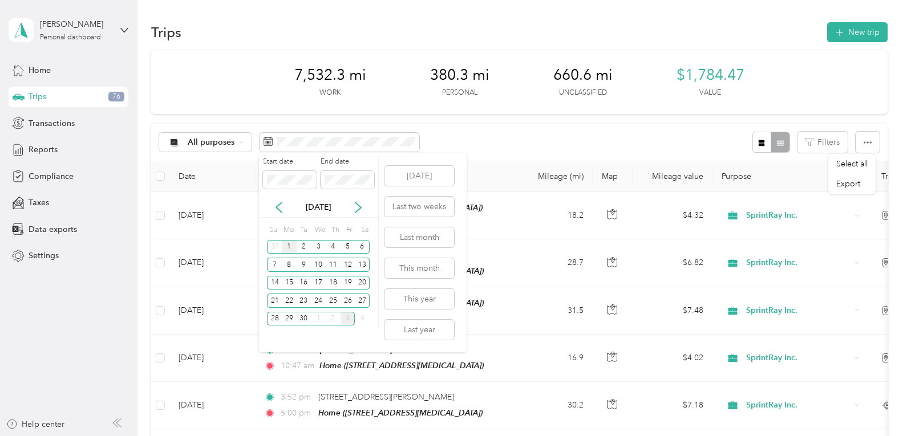
click at [291, 246] on div "1" at bounding box center [289, 247] width 15 height 14
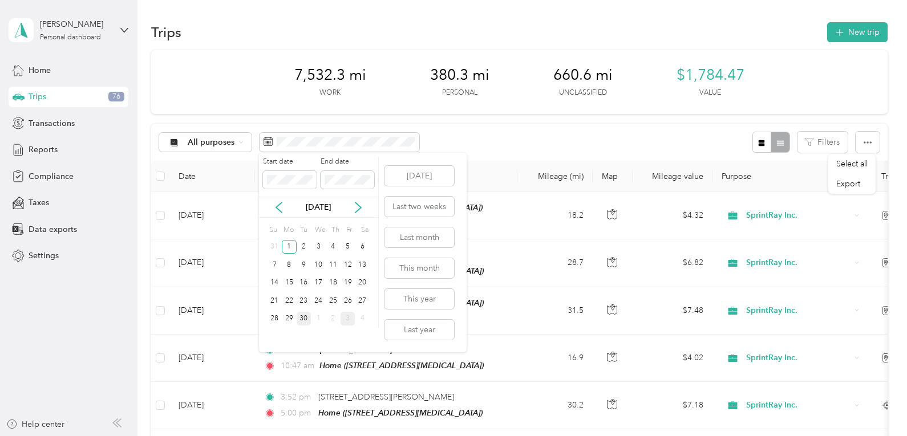
click at [304, 315] on div "30" at bounding box center [304, 319] width 15 height 14
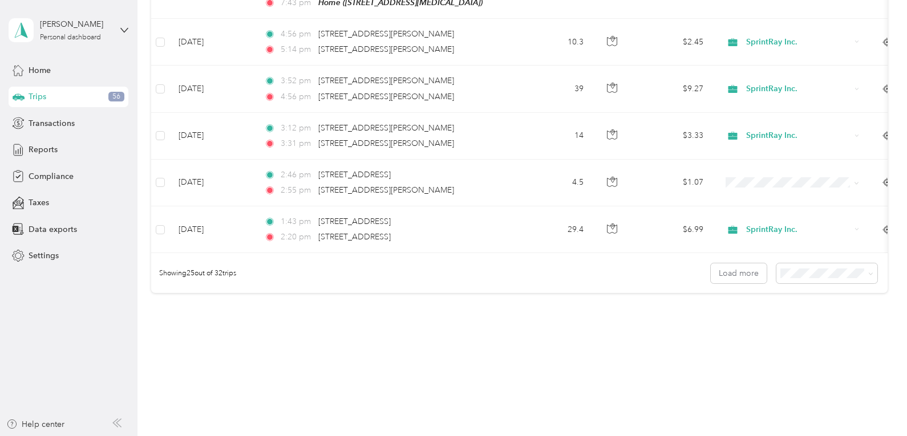
scroll to position [1119, 0]
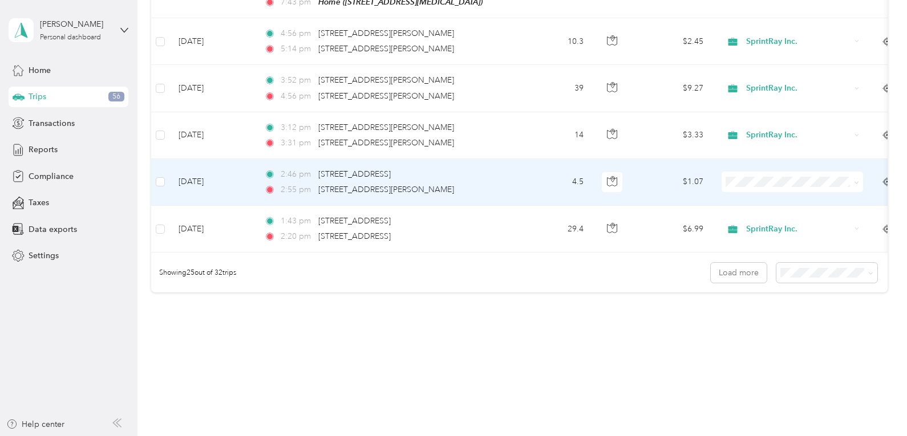
click at [767, 196] on span "SprintRay Inc." at bounding box center [802, 195] width 105 height 12
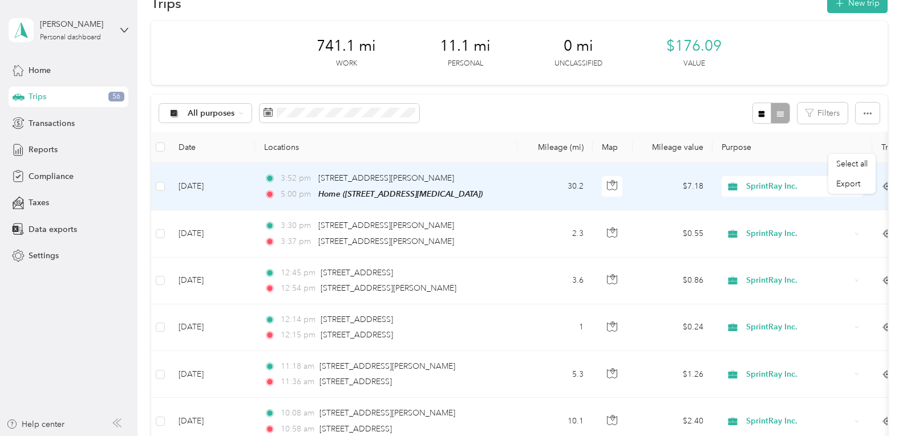
scroll to position [0, 0]
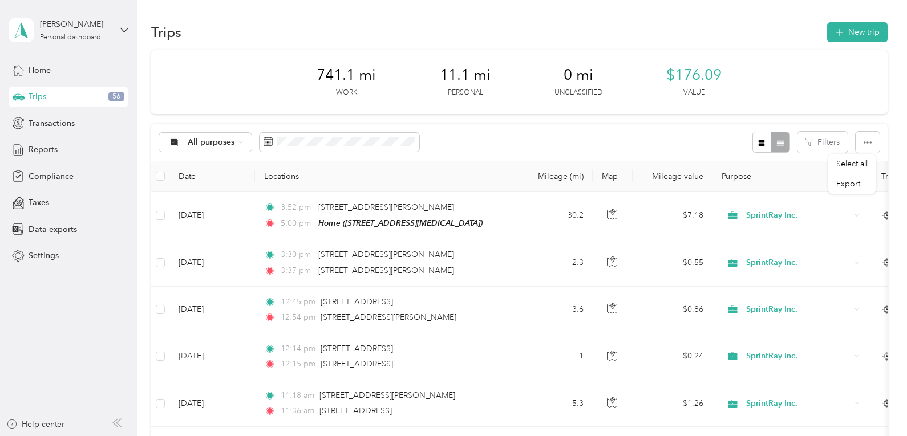
click at [599, 130] on div "All purposes Filters" at bounding box center [519, 142] width 736 height 37
click at [482, 144] on div "All purposes Filters" at bounding box center [519, 142] width 736 height 37
click at [778, 145] on div at bounding box center [770, 142] width 37 height 21
click at [755, 148] on button "button" at bounding box center [761, 142] width 19 height 21
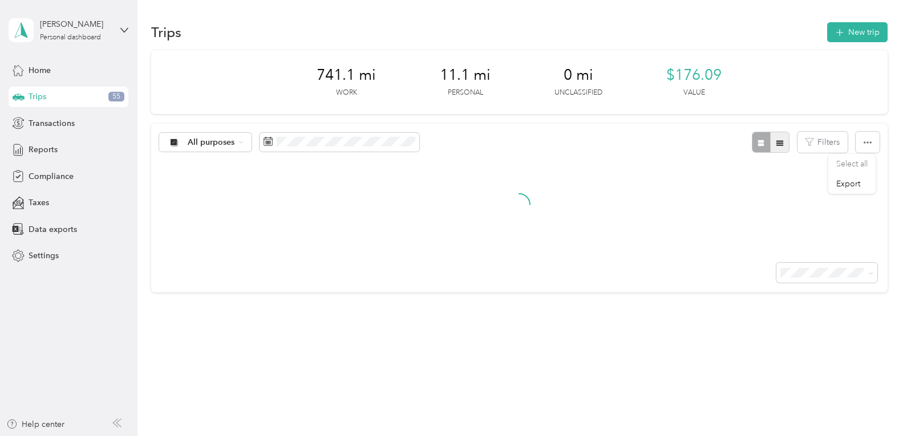
click at [777, 148] on button "button" at bounding box center [779, 142] width 19 height 21
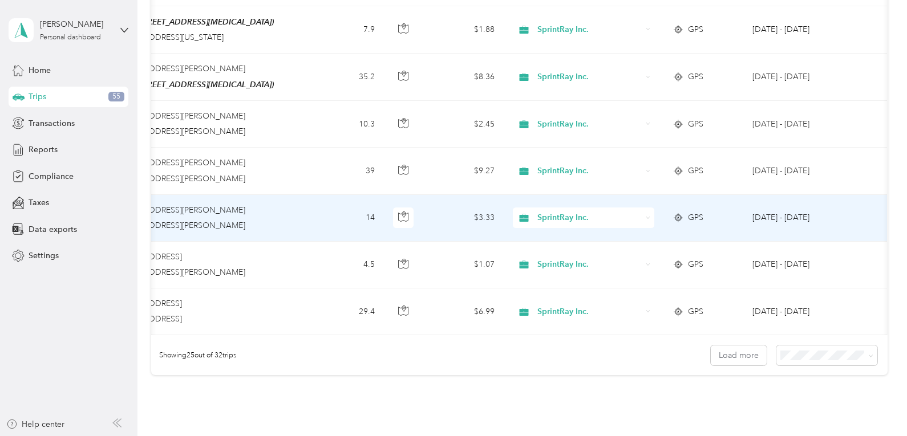
scroll to position [1037, 0]
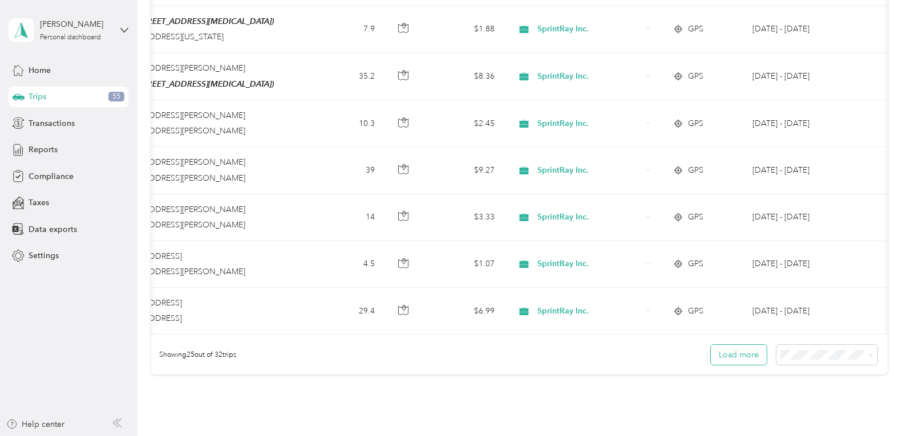
click at [733, 356] on button "Load more" at bounding box center [739, 355] width 56 height 20
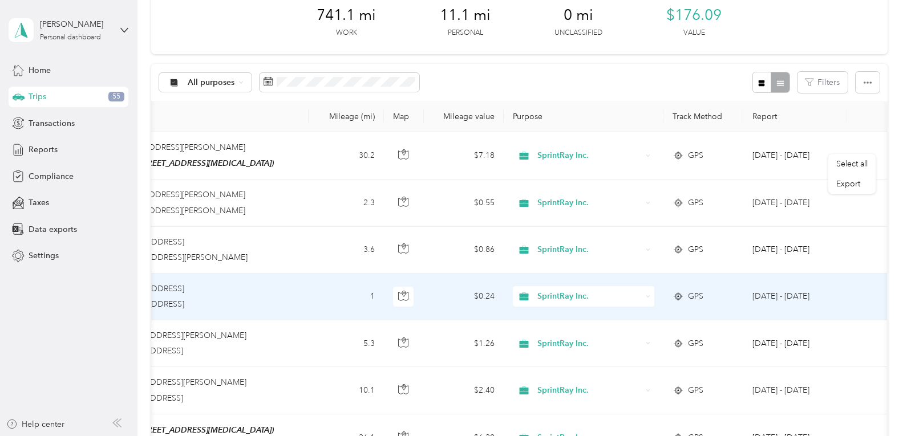
scroll to position [0, 0]
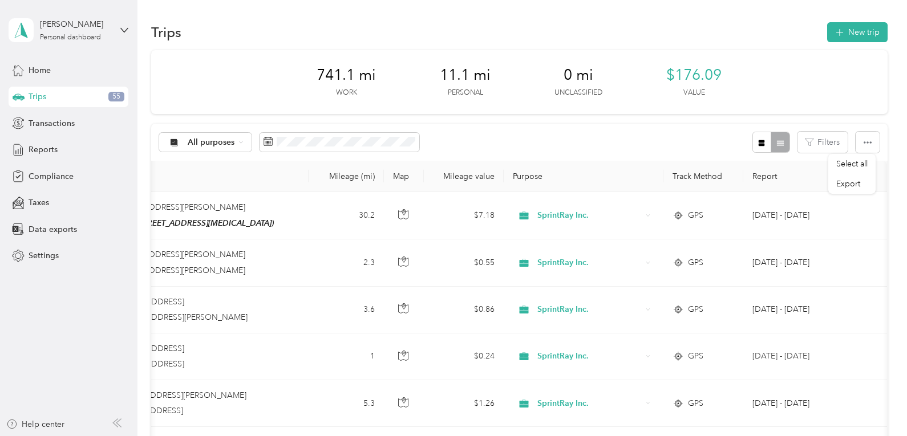
drag, startPoint x: 278, startPoint y: 349, endPoint x: 319, endPoint y: 173, distance: 180.4
drag, startPoint x: 545, startPoint y: 107, endPoint x: 551, endPoint y: 147, distance: 40.4
click at [551, 147] on div "All purposes Filters" at bounding box center [519, 142] width 736 height 37
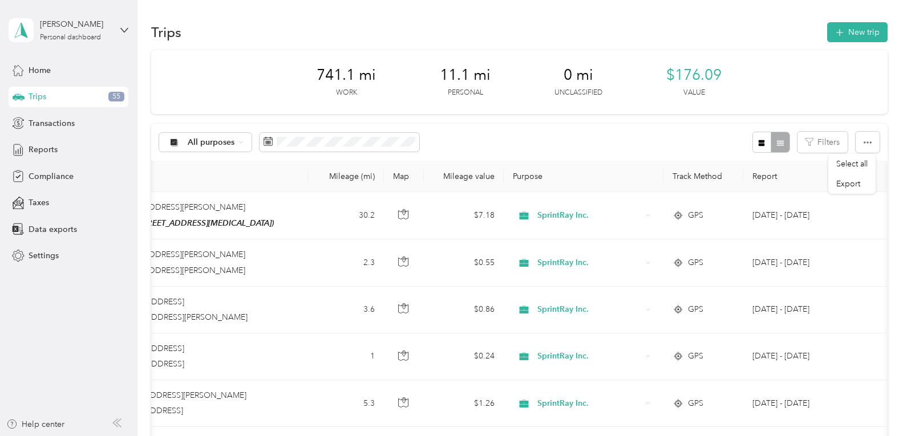
click at [410, 29] on div "Trips New trip" at bounding box center [519, 32] width 736 height 24
click at [516, 26] on div "Trips New trip" at bounding box center [519, 32] width 736 height 24
click at [240, 143] on icon at bounding box center [240, 142] width 5 height 5
click at [230, 204] on li "SprintRay Inc." at bounding box center [204, 200] width 91 height 20
click at [603, 127] on div "SprintRay Inc. Filters" at bounding box center [519, 142] width 736 height 37
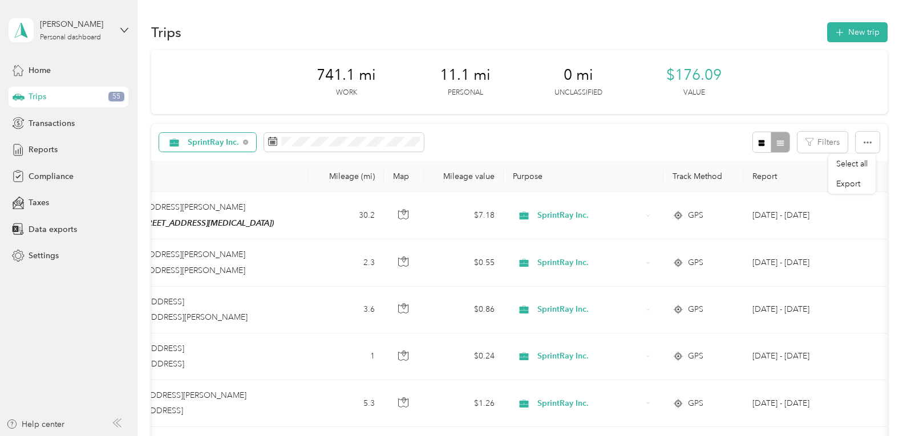
click at [768, 175] on th "Report" at bounding box center [795, 176] width 104 height 31
click at [125, 28] on icon at bounding box center [124, 30] width 8 height 8
click at [766, 27] on div "Trips New trip" at bounding box center [519, 32] width 736 height 24
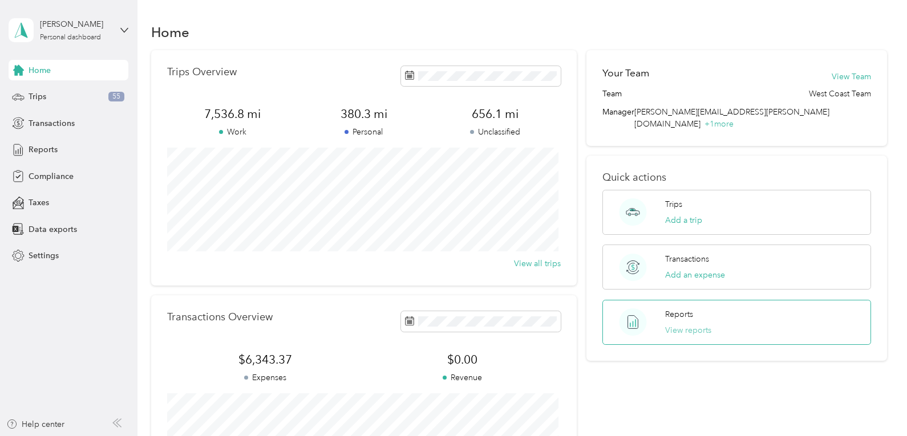
click at [685, 324] on button "View reports" at bounding box center [688, 330] width 46 height 12
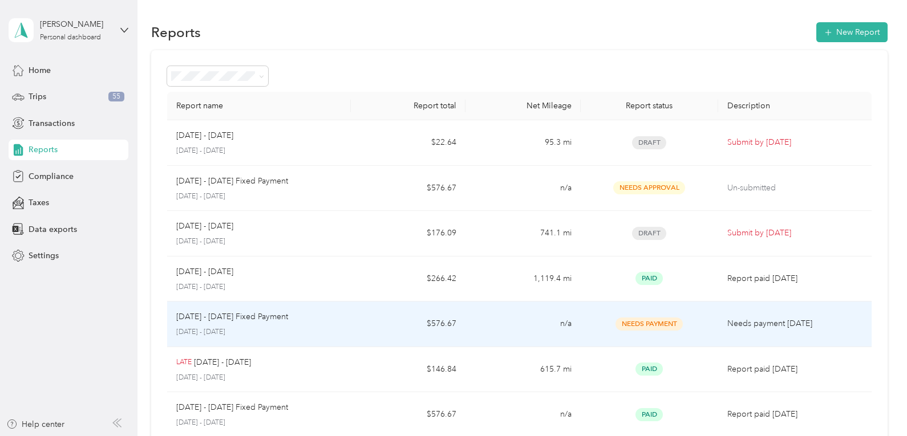
click at [703, 320] on div "Needs Payment" at bounding box center [650, 324] width 120 height 13
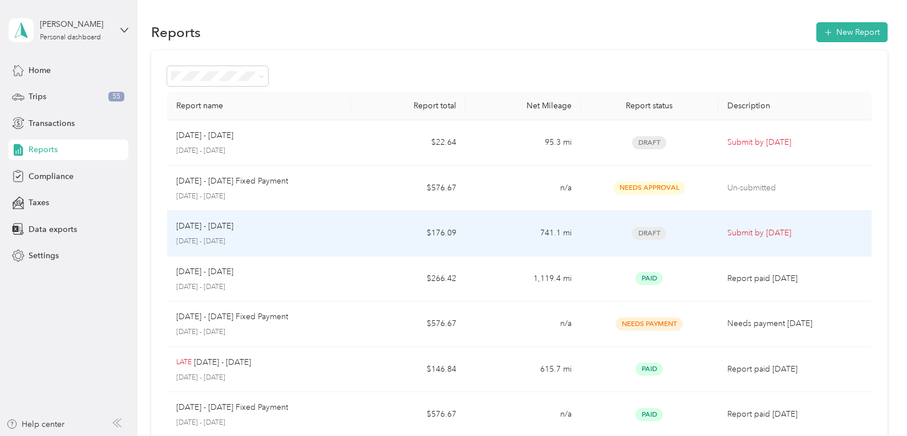
click at [652, 233] on span "Draft" at bounding box center [649, 233] width 34 height 13
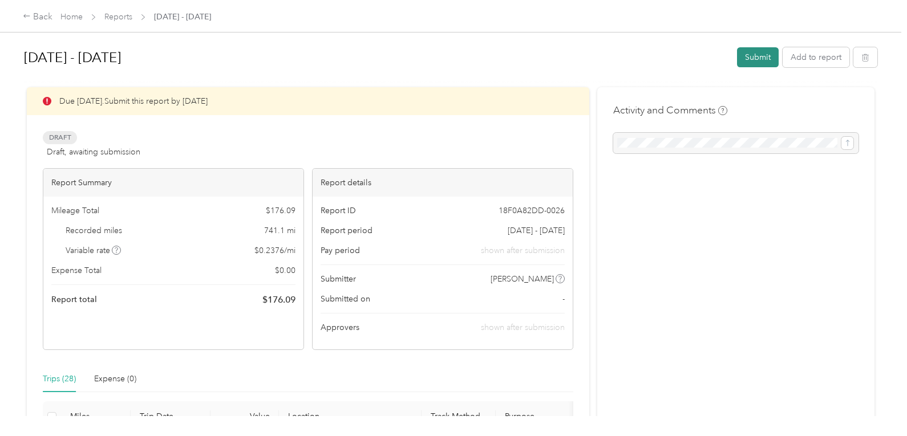
click at [758, 51] on button "Submit" at bounding box center [758, 57] width 42 height 20
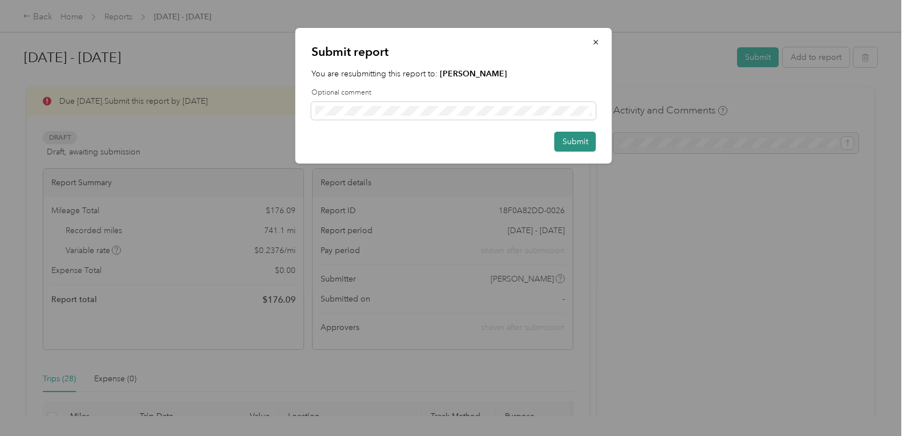
click at [575, 140] on button "Submit" at bounding box center [575, 142] width 42 height 20
